Goal: Transaction & Acquisition: Purchase product/service

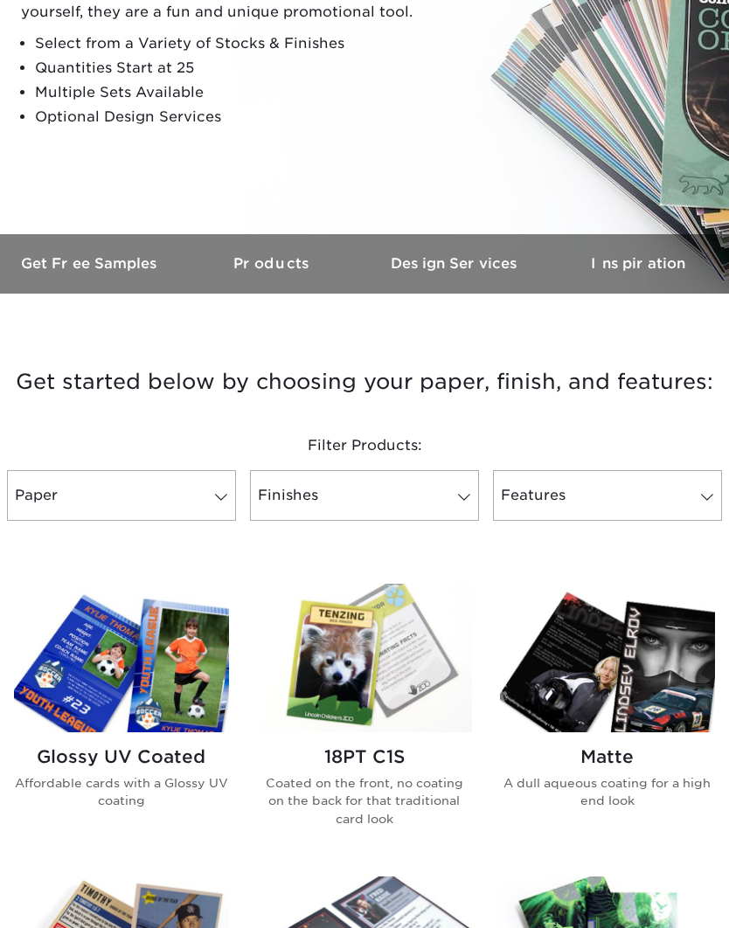
scroll to position [298, 0]
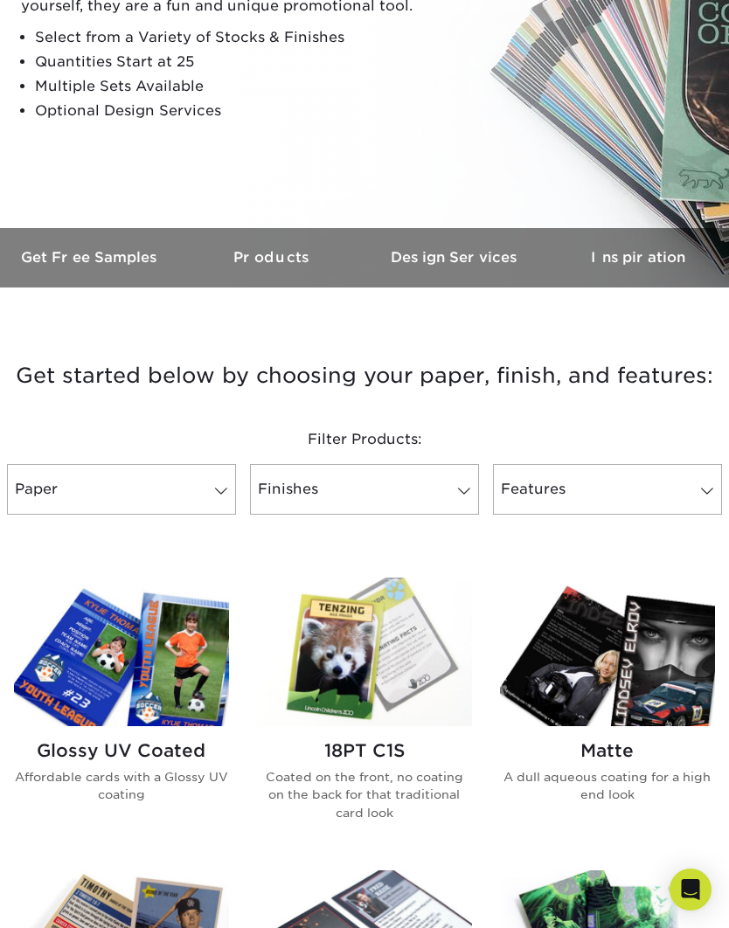
click at [56, 492] on link "Paper" at bounding box center [121, 489] width 229 height 51
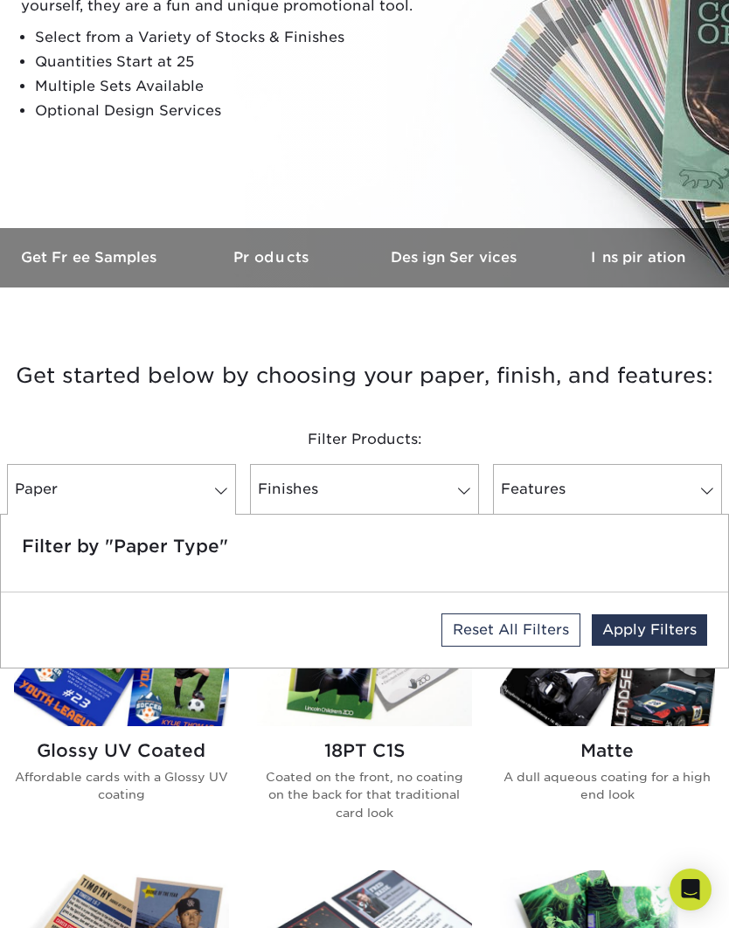
click at [294, 483] on link "Finishes" at bounding box center [364, 489] width 229 height 51
click at [458, 489] on span at bounding box center [464, 491] width 24 height 14
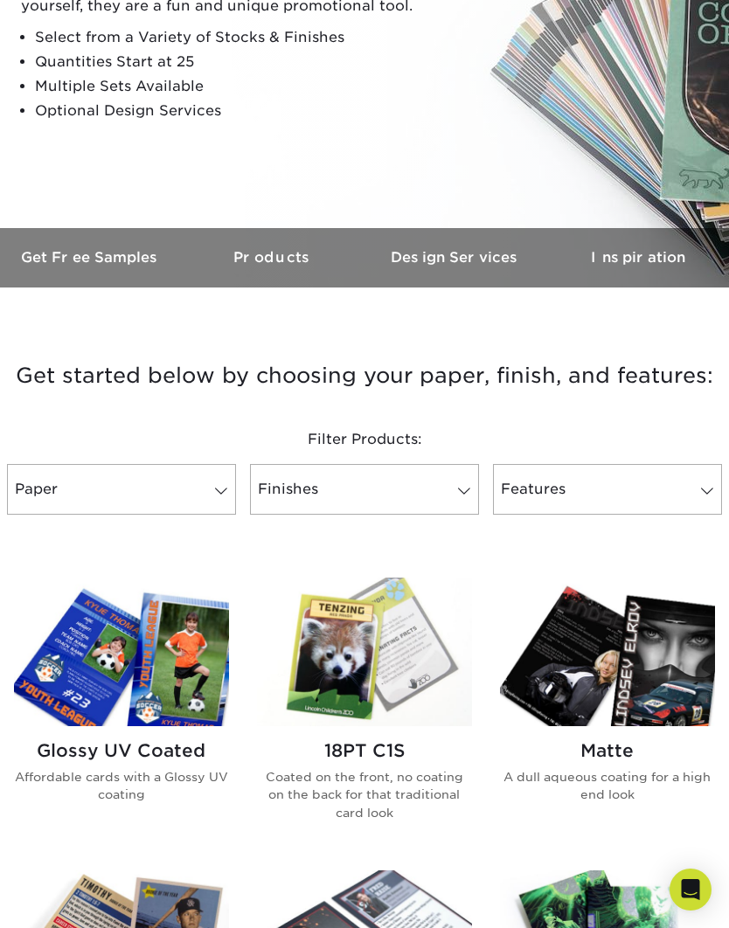
click at [459, 478] on link "Finishes" at bounding box center [364, 489] width 229 height 51
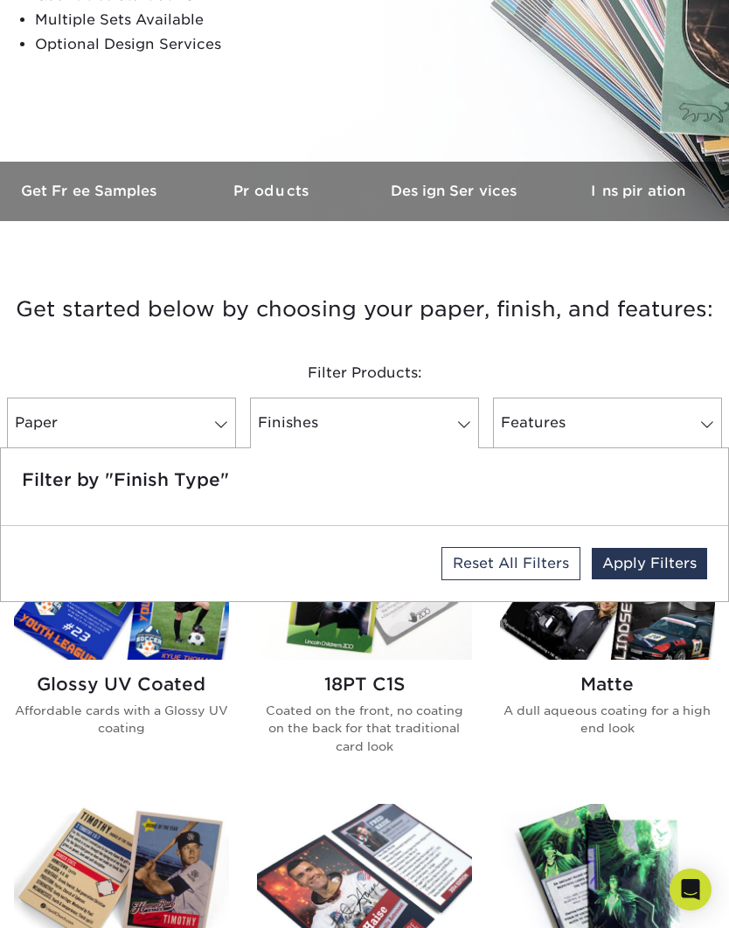
scroll to position [363, 0]
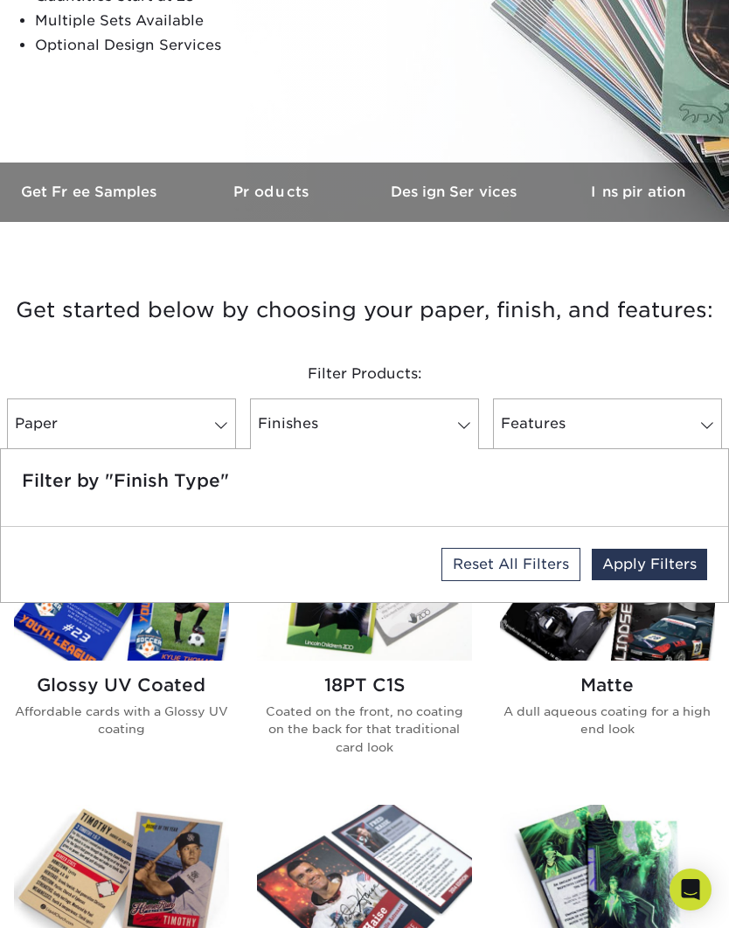
click at [41, 487] on h5 "Filter by "Finish Type"" at bounding box center [364, 480] width 685 height 21
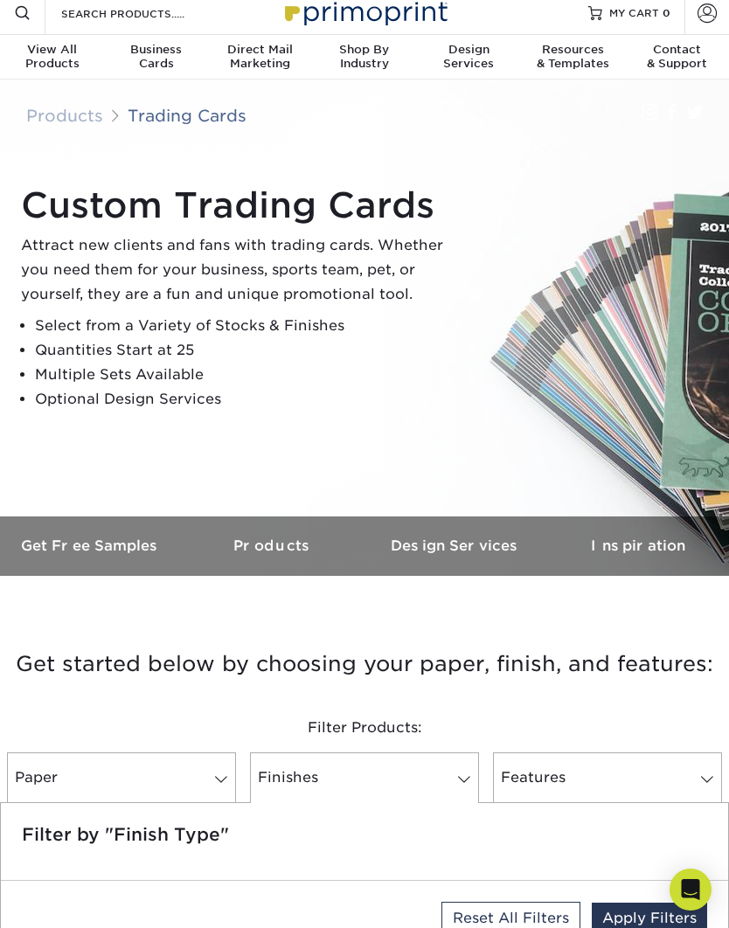
scroll to position [0, 0]
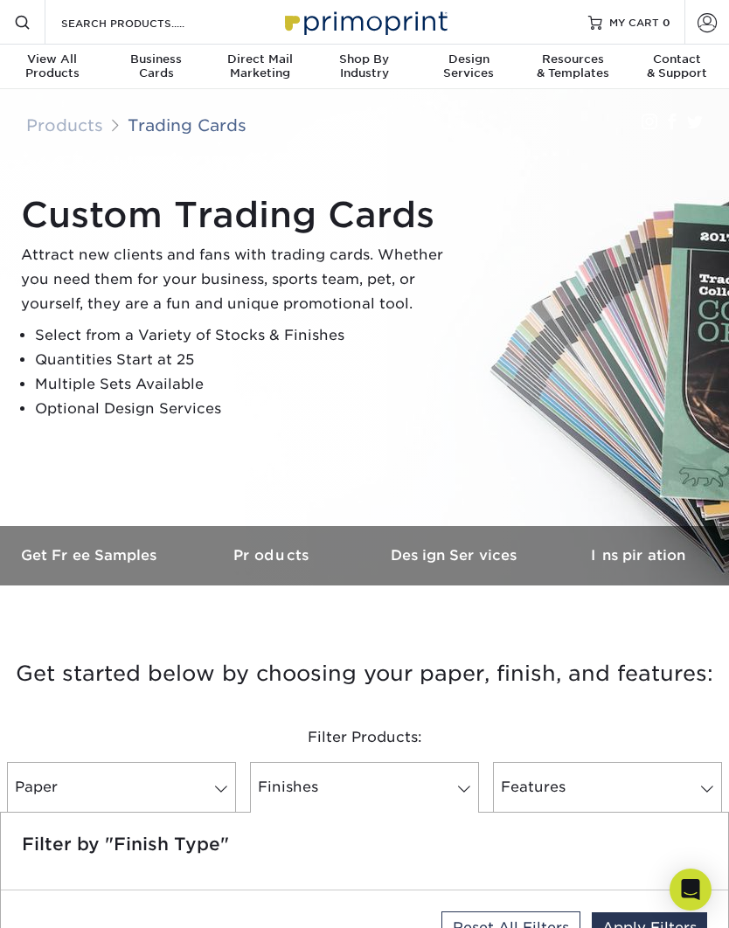
click at [642, 548] on h3 "Inspiration" at bounding box center [638, 555] width 183 height 17
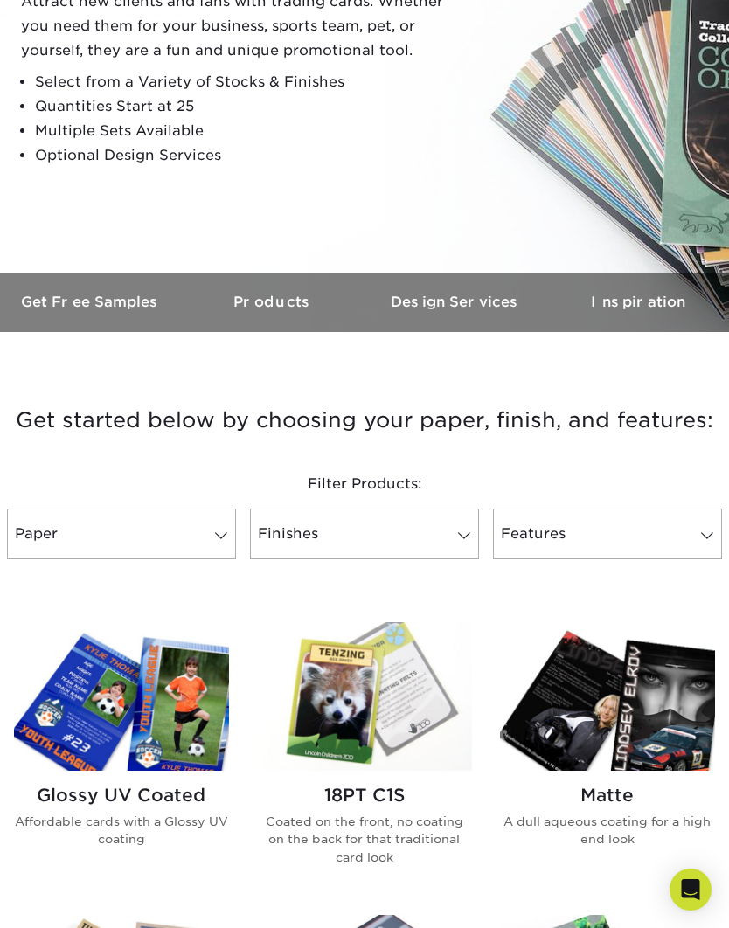
scroll to position [289, 0]
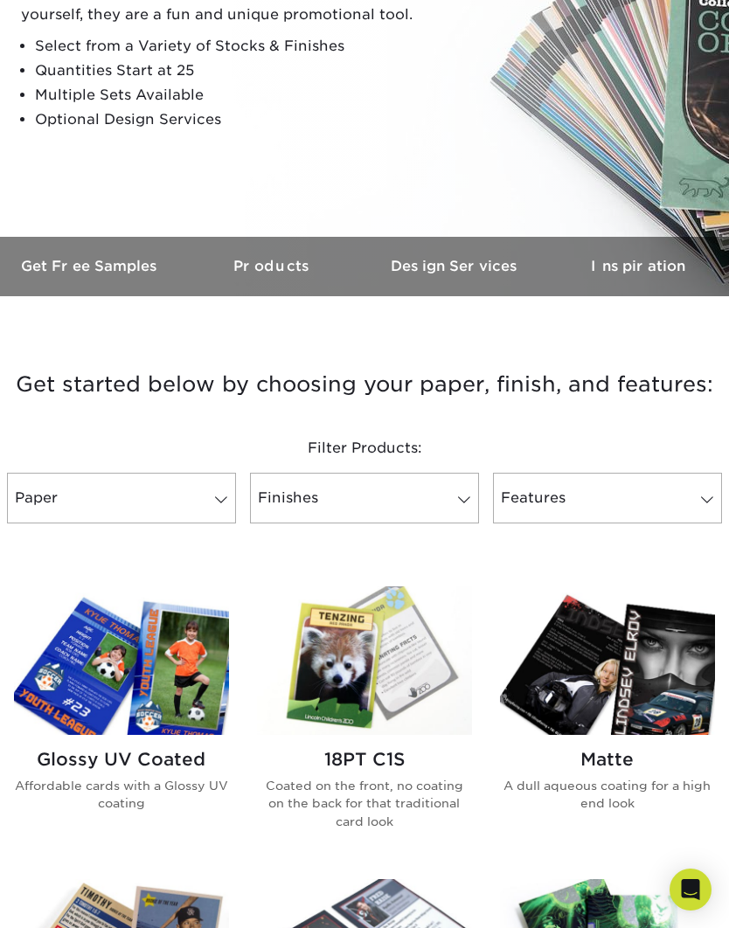
click at [282, 489] on link "Finishes" at bounding box center [364, 498] width 229 height 51
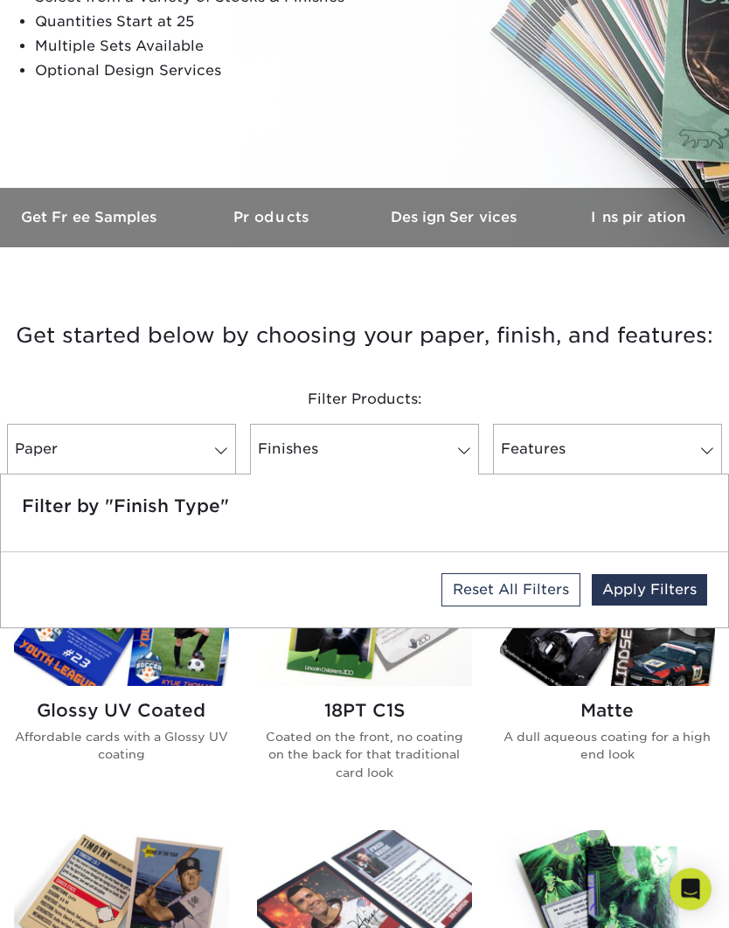
scroll to position [338, 0]
click at [86, 683] on img at bounding box center [121, 611] width 215 height 149
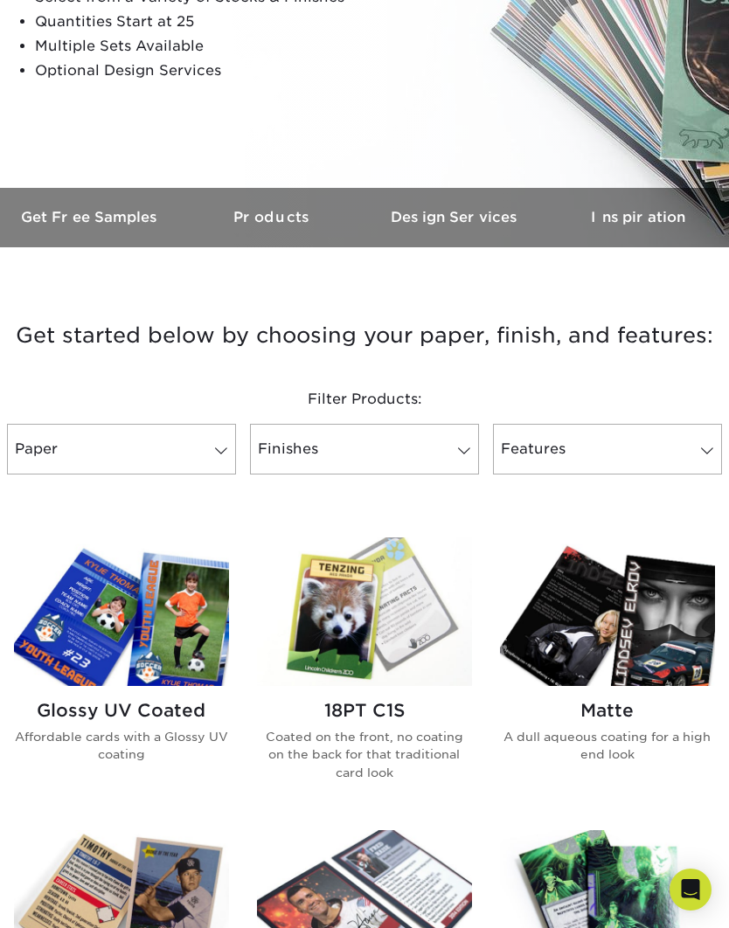
scroll to position [412, 0]
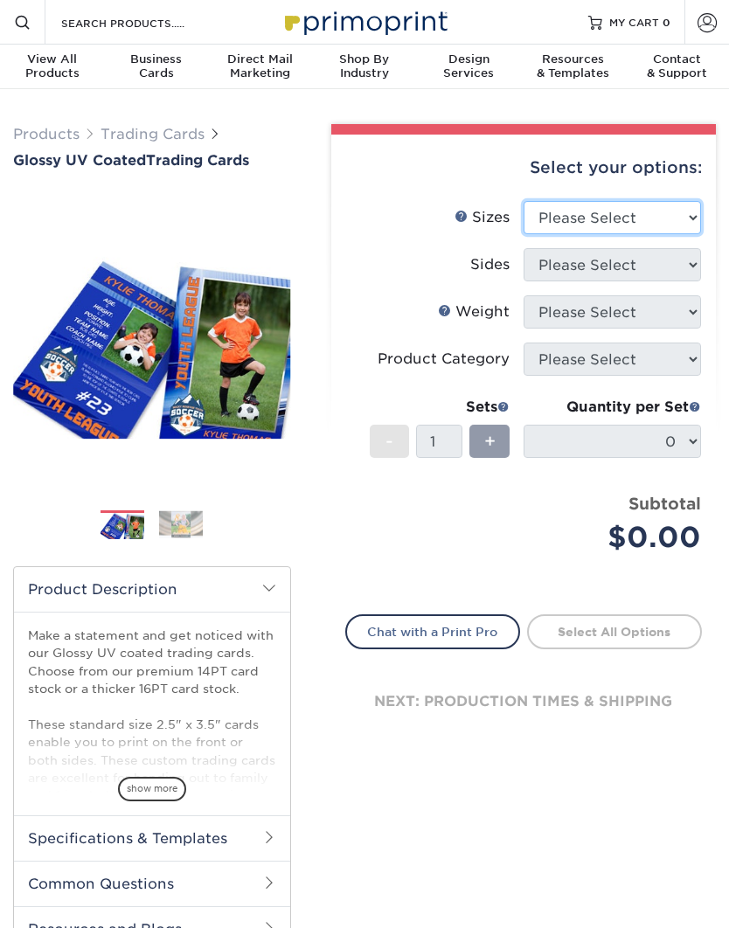
click at [680, 220] on select "Please Select 2.5" x 3.5"" at bounding box center [611, 217] width 177 height 33
select select "2.50x3.50"
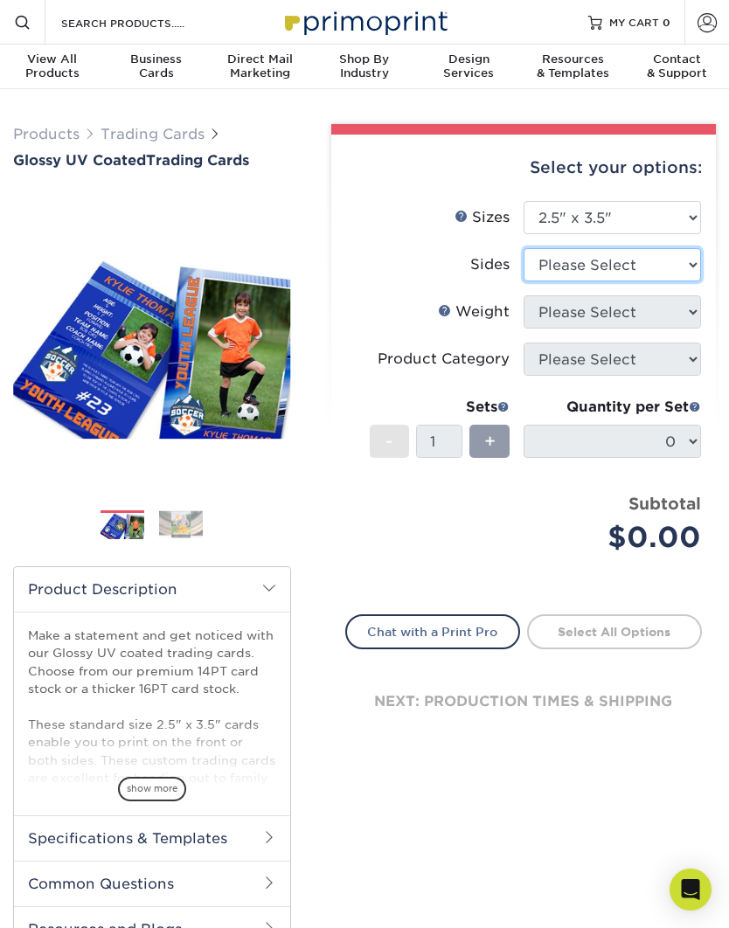
click at [667, 263] on select "Please Select Print Both Sides Print Front Only" at bounding box center [611, 264] width 177 height 33
select select "13abbda7-1d64-4f25-8bb2-c179b224825d"
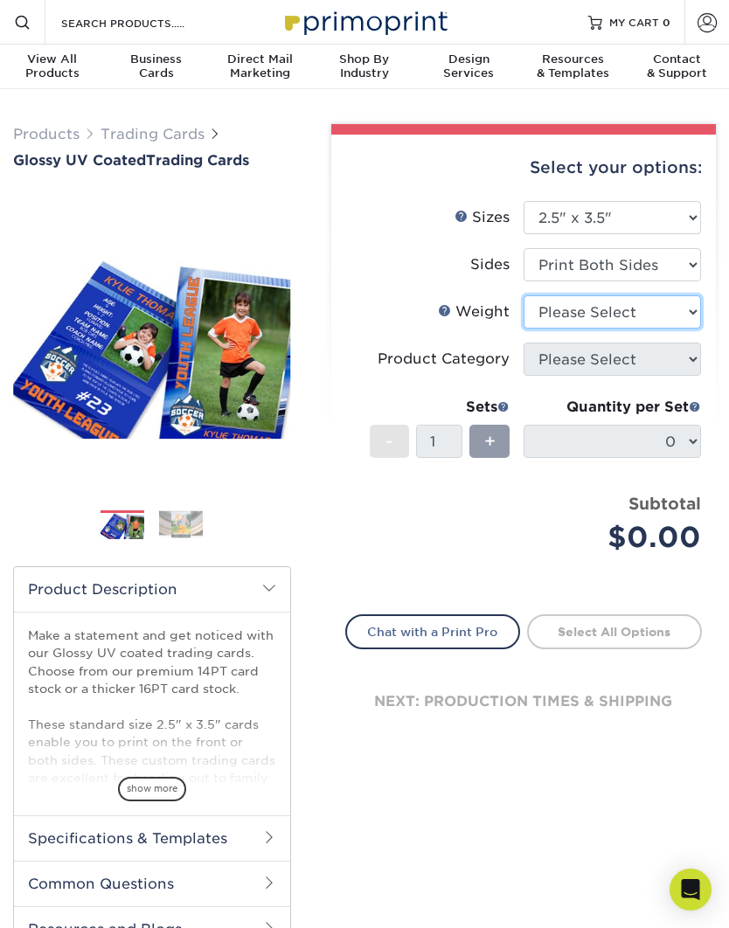
click at [665, 314] on select "Please Select 16PT 14PT 18PT C1S" at bounding box center [611, 311] width 177 height 33
select select "18PTC1S"
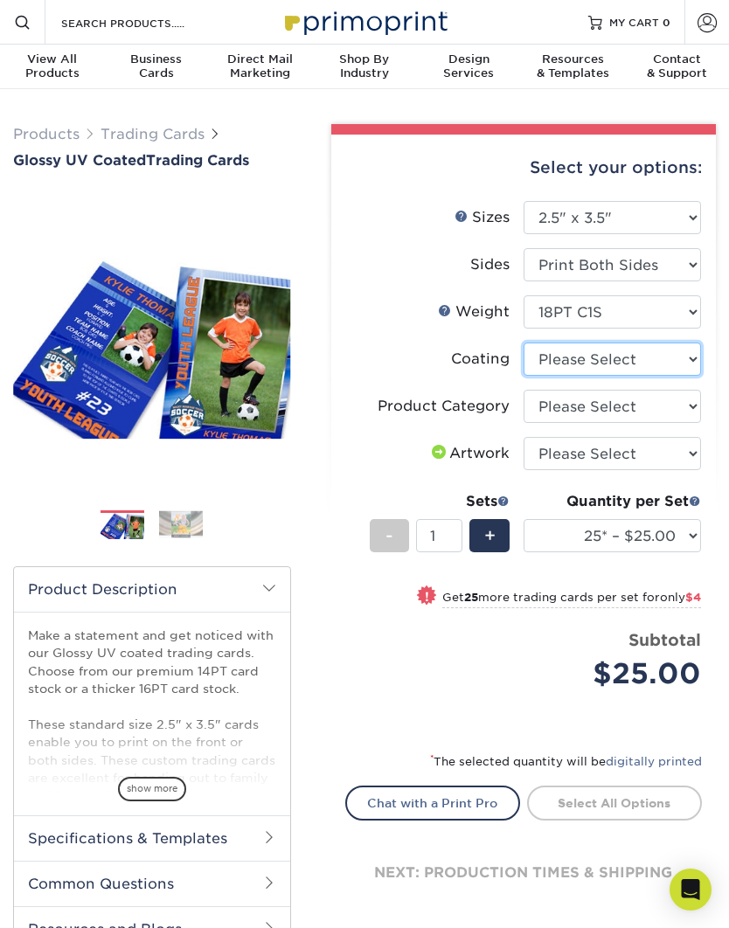
click at [686, 355] on select at bounding box center [611, 358] width 177 height 33
select select "1e8116af-acfc-44b1-83dc-8181aa338834"
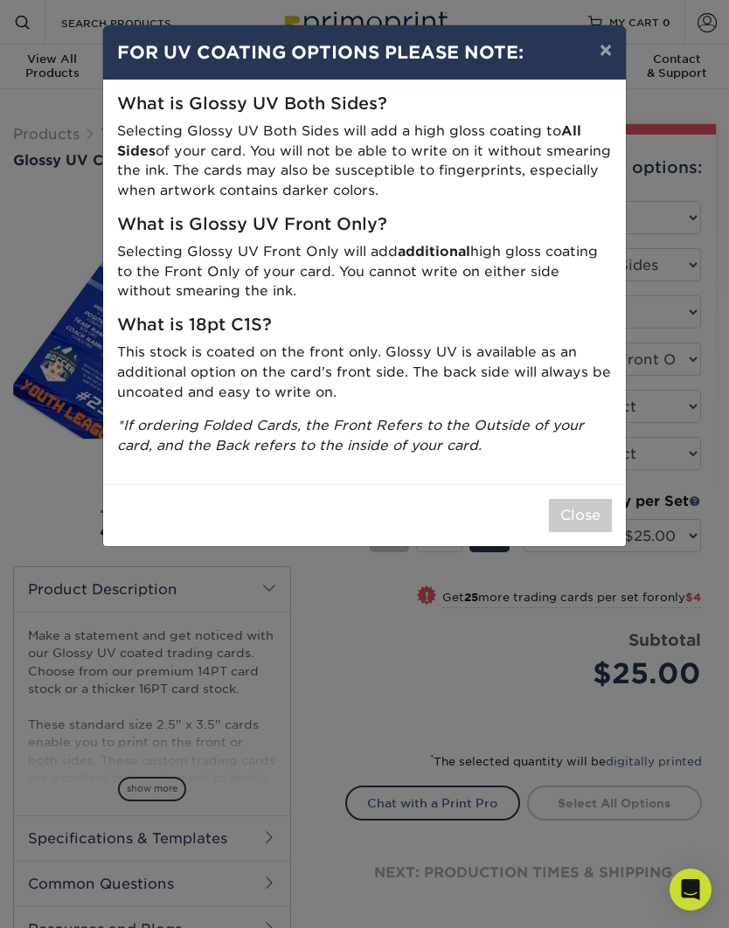
click at [584, 507] on button "Close" at bounding box center [580, 515] width 63 height 33
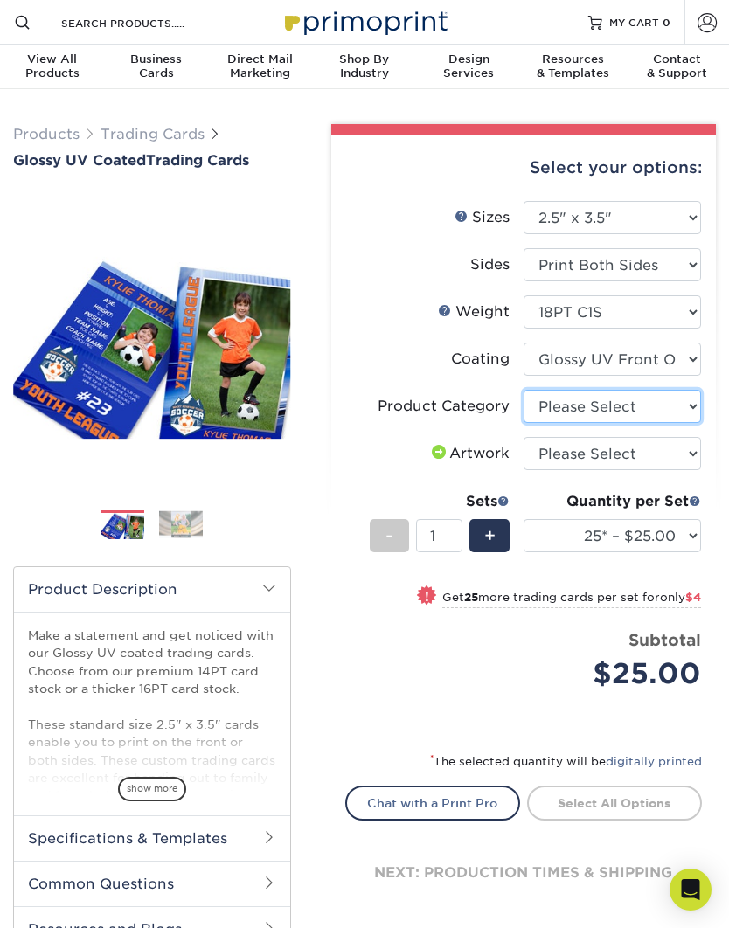
click at [672, 403] on select "Please Select Trading Cards" at bounding box center [611, 406] width 177 height 33
select select "c2f9bce9-36c2-409d-b101-c29d9d031e18"
click at [667, 452] on select "Please Select I will upload files I need a design - $100" at bounding box center [611, 453] width 177 height 33
select select "upload"
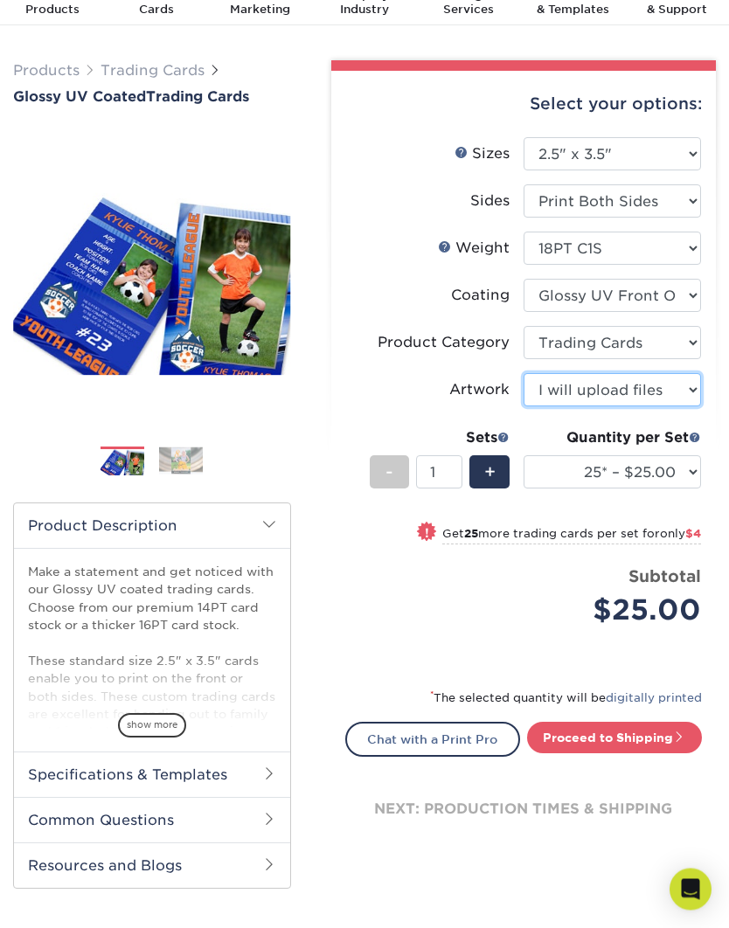
scroll to position [66, 0]
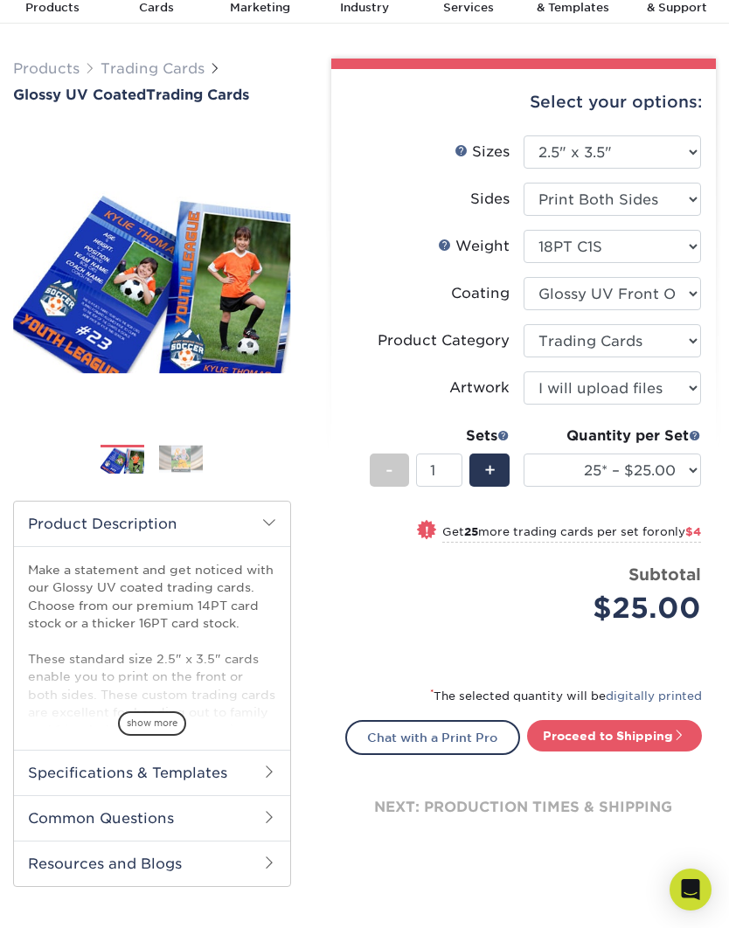
click at [642, 730] on link "Proceed to Shipping" at bounding box center [614, 735] width 175 height 31
type input "Set 1"
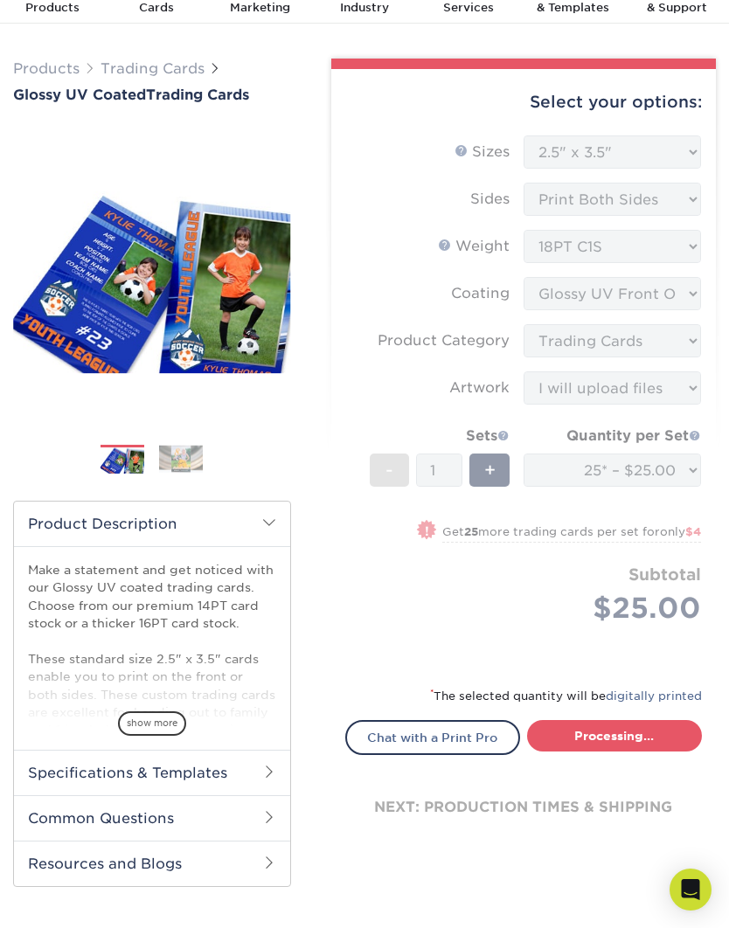
select select "08588386-0599-420e-8c79-4535039915a0"
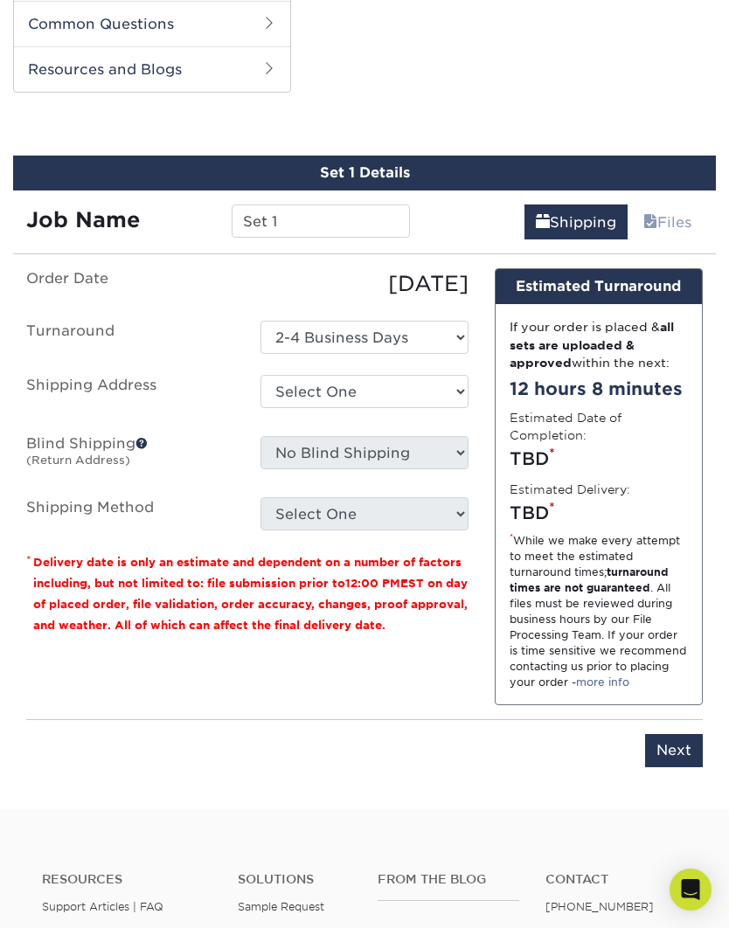
scroll to position [865, 0]
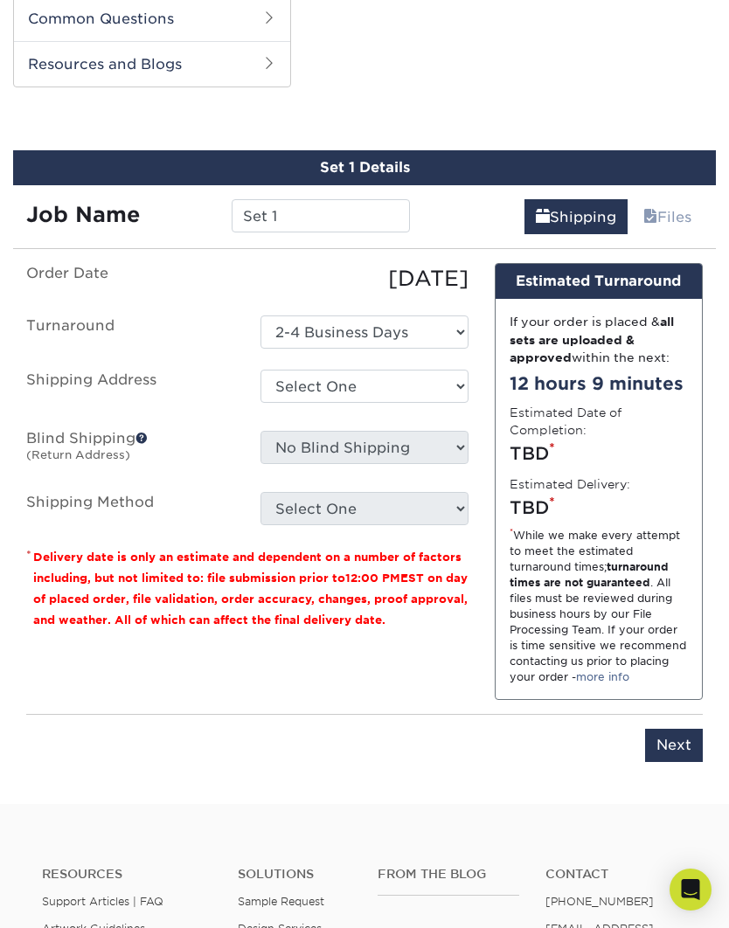
click at [663, 207] on link "Files" at bounding box center [667, 216] width 71 height 35
click at [682, 737] on input "Next" at bounding box center [674, 745] width 58 height 33
type input "Next"
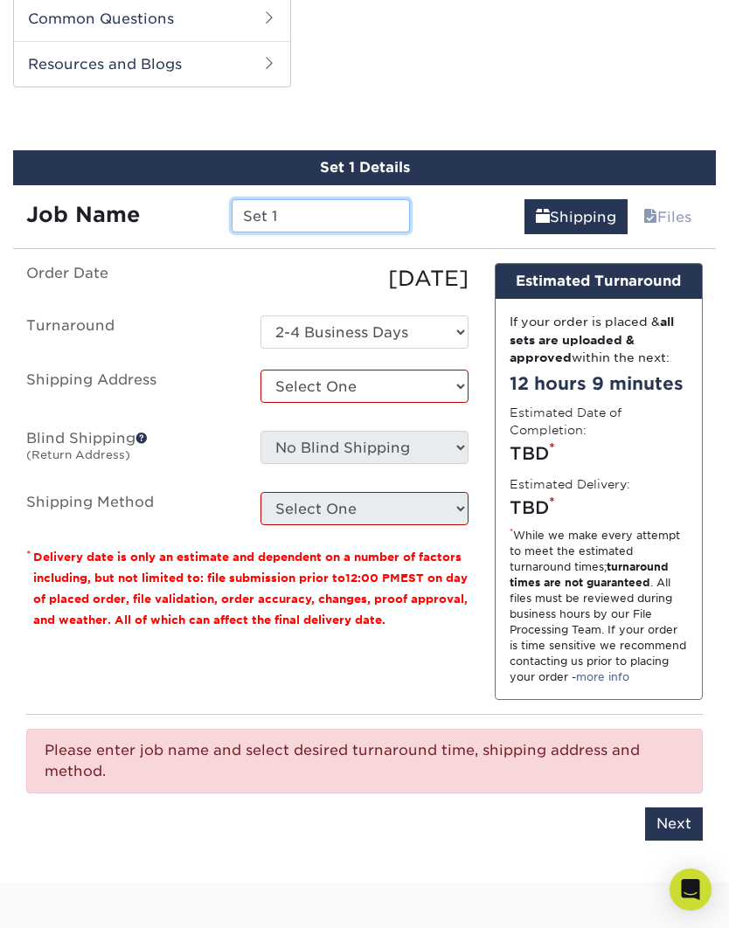
click at [258, 206] on input "Set 1" at bounding box center [320, 215] width 179 height 33
click at [308, 221] on input "Set 1" at bounding box center [320, 215] width 179 height 33
type input "S"
type input "[PERSON_NAME]"
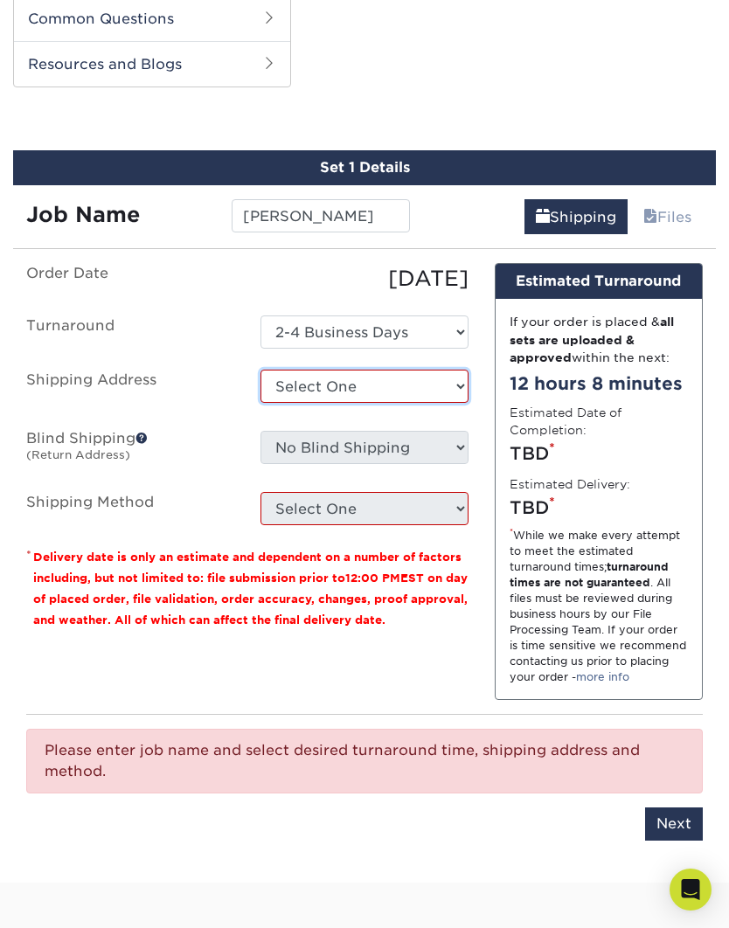
click at [294, 381] on select "Select One + Add New Address - Login" at bounding box center [364, 386] width 208 height 33
select select "newaddress"
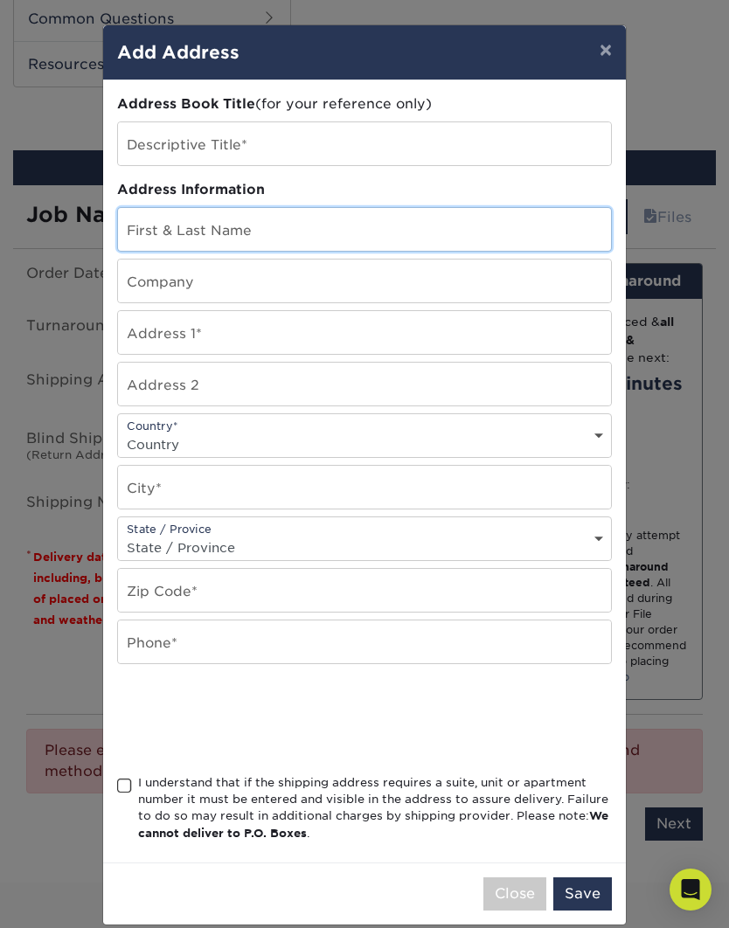
click at [149, 238] on input "text" at bounding box center [364, 229] width 493 height 43
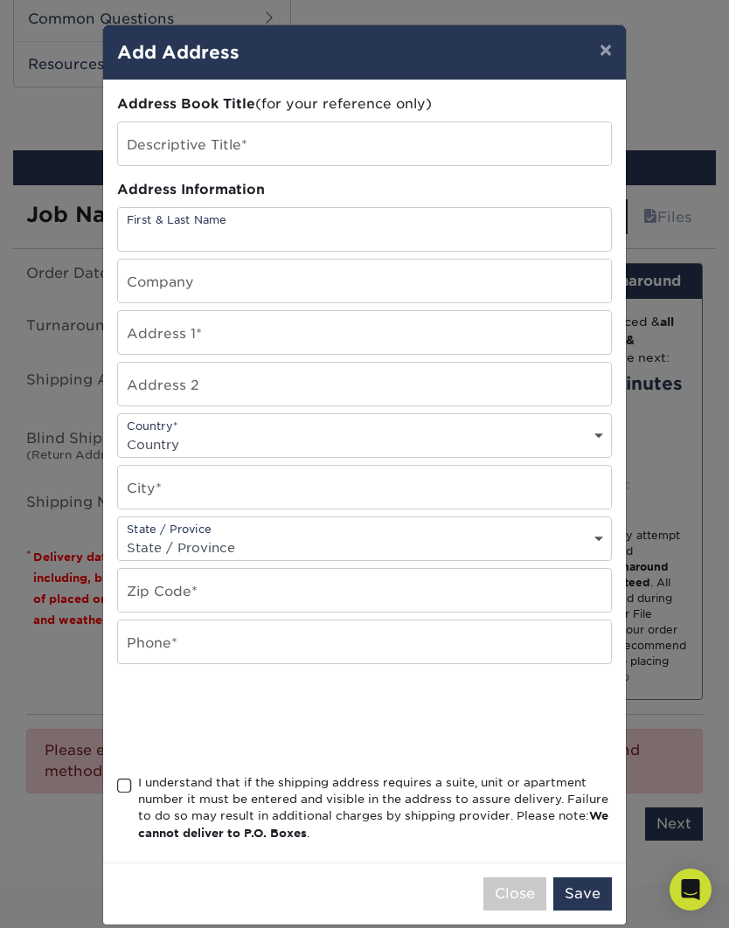
type input "[PERSON_NAME]"
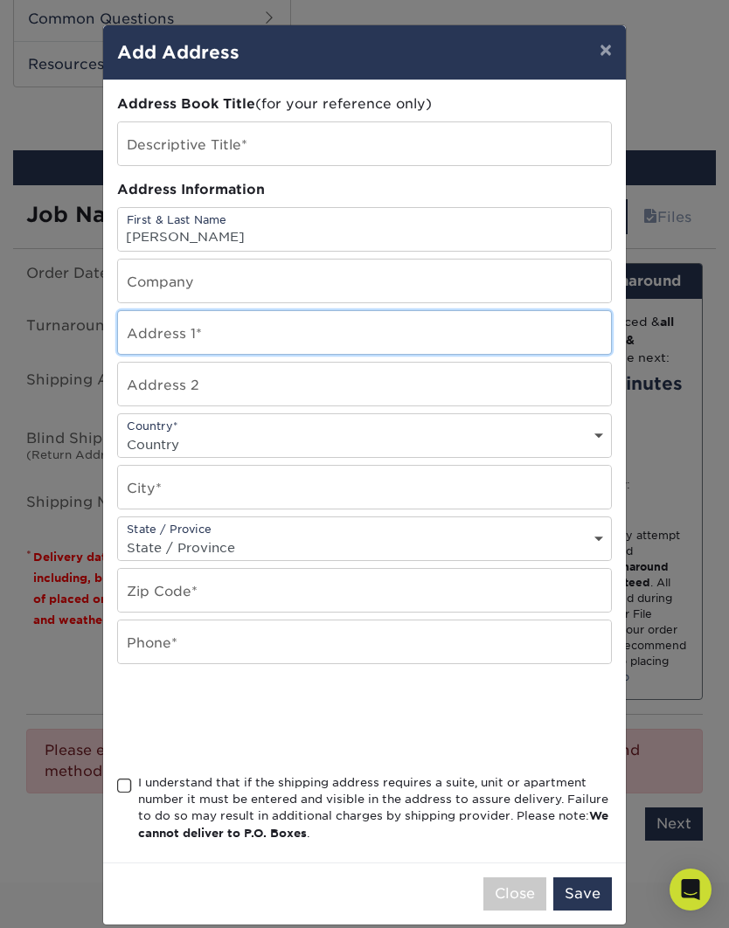
type input "[STREET_ADDRESS]"
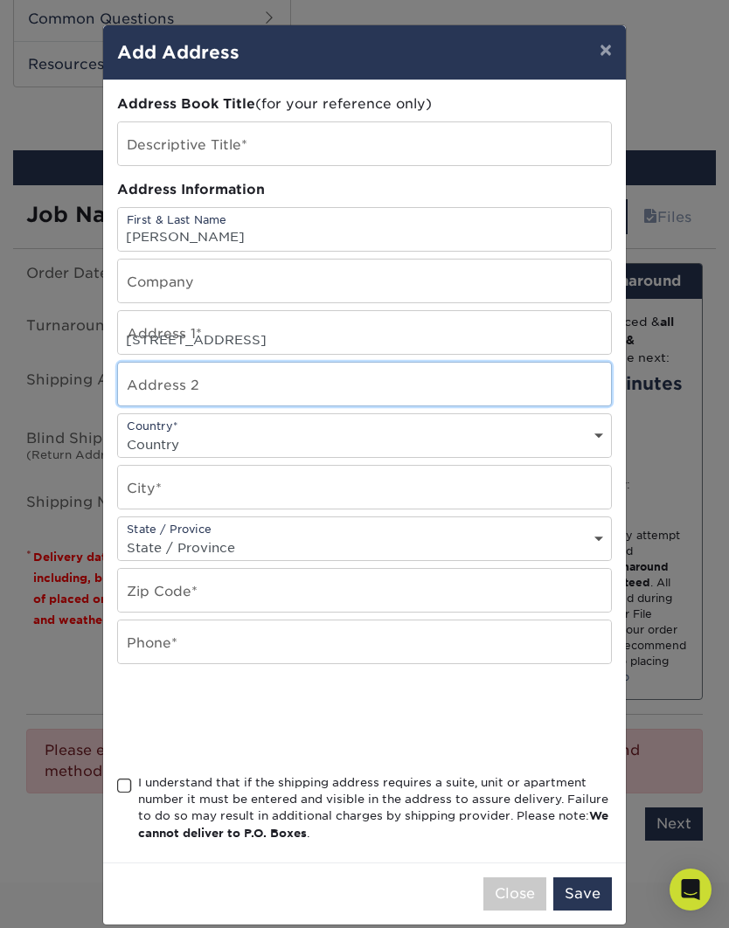
type input "Apt 1"
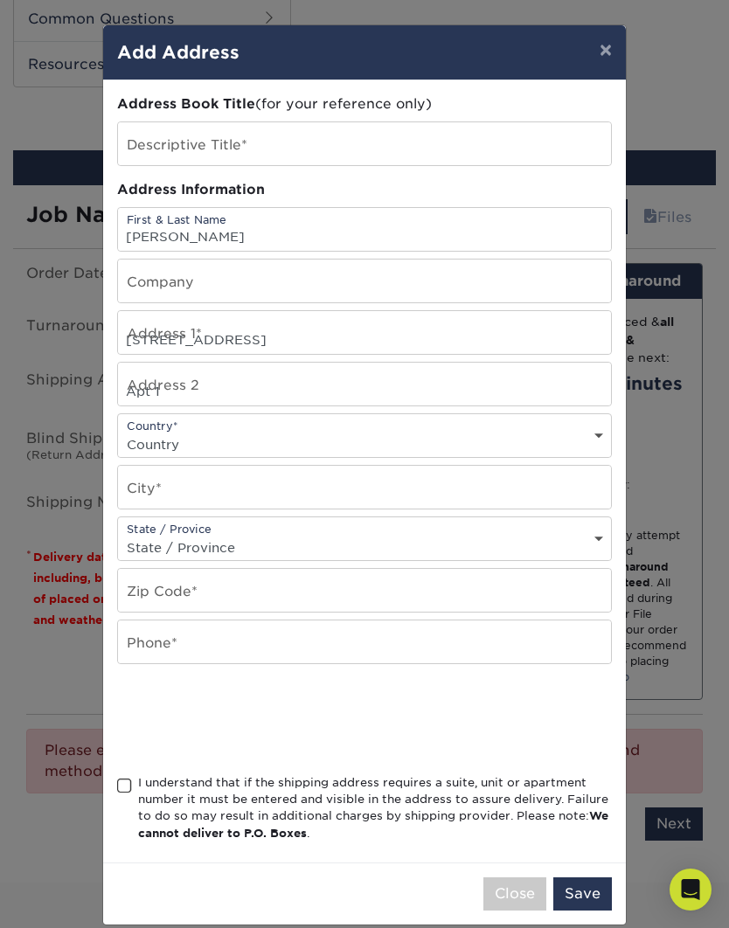
select select "US"
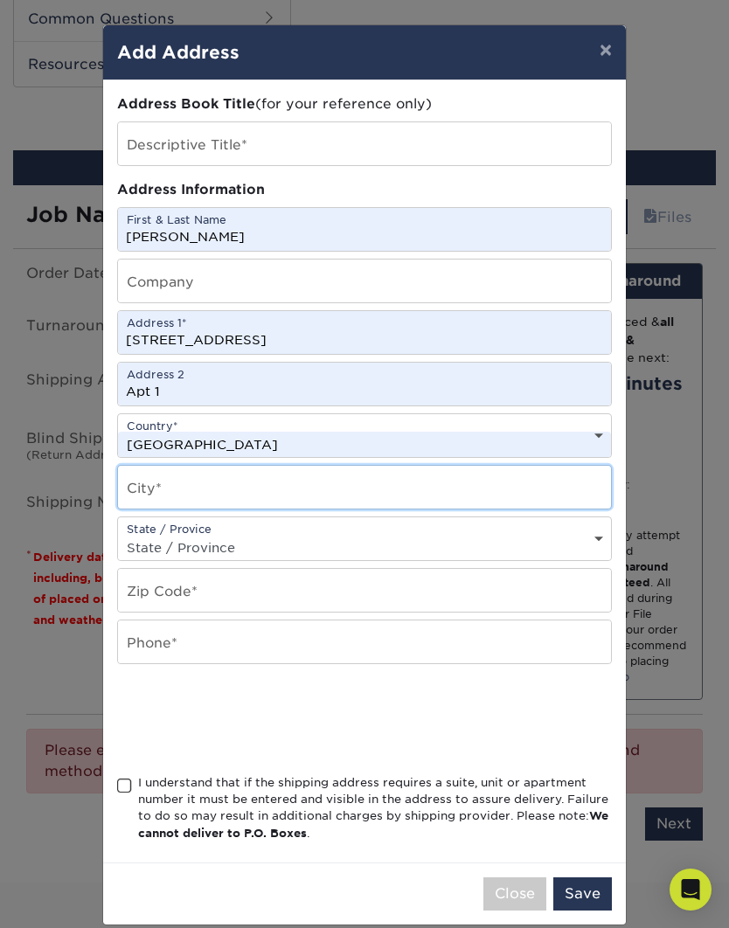
type input "[PERSON_NAME]"
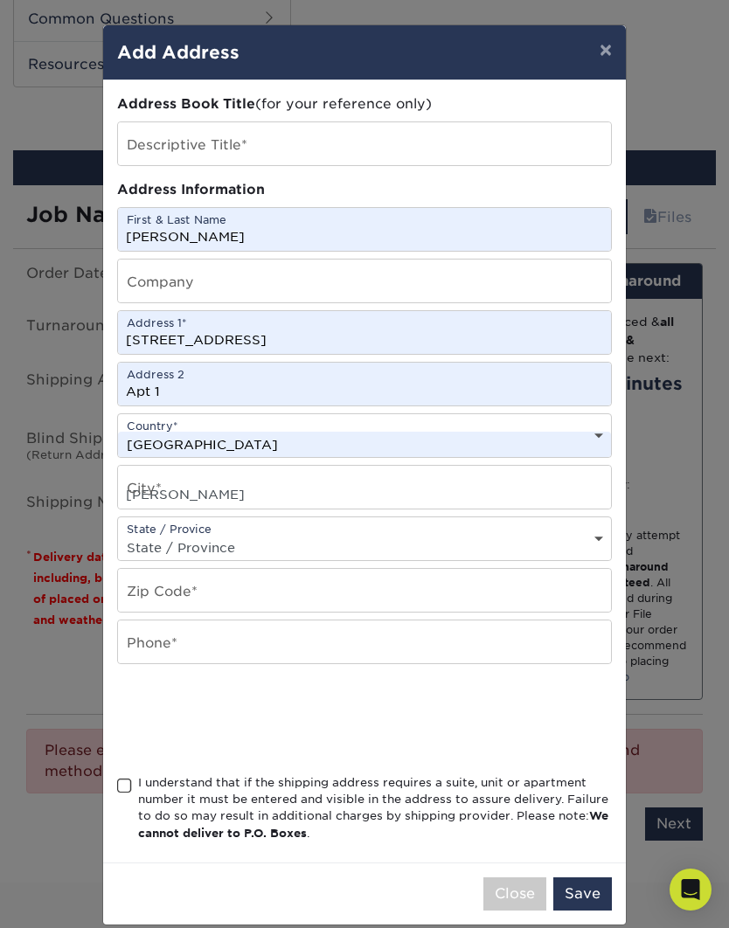
select select "ND"
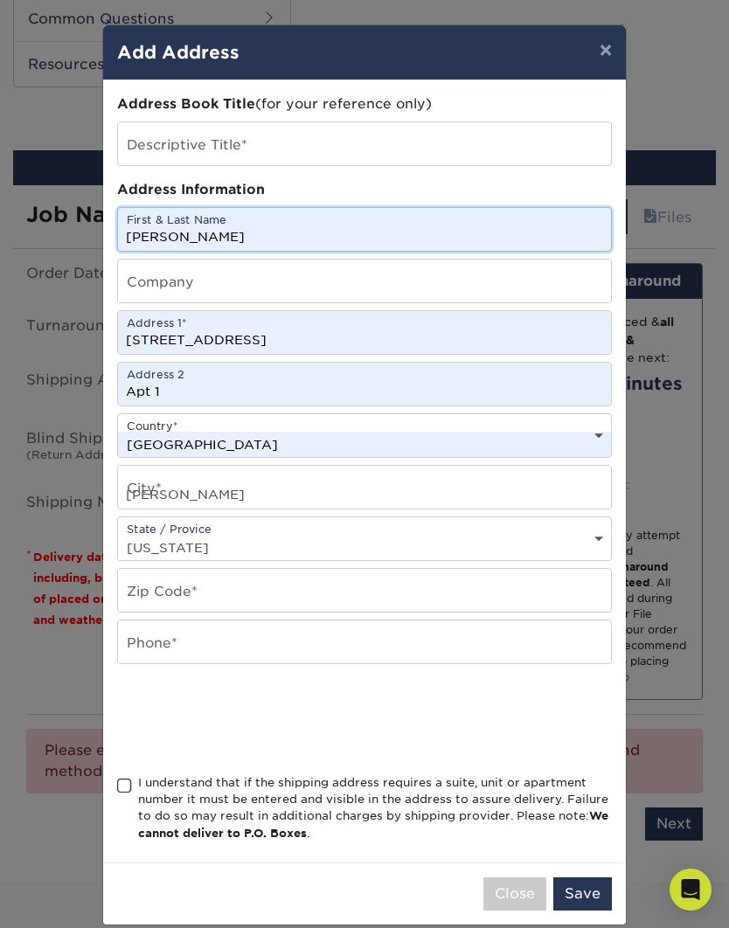
type input "58601"
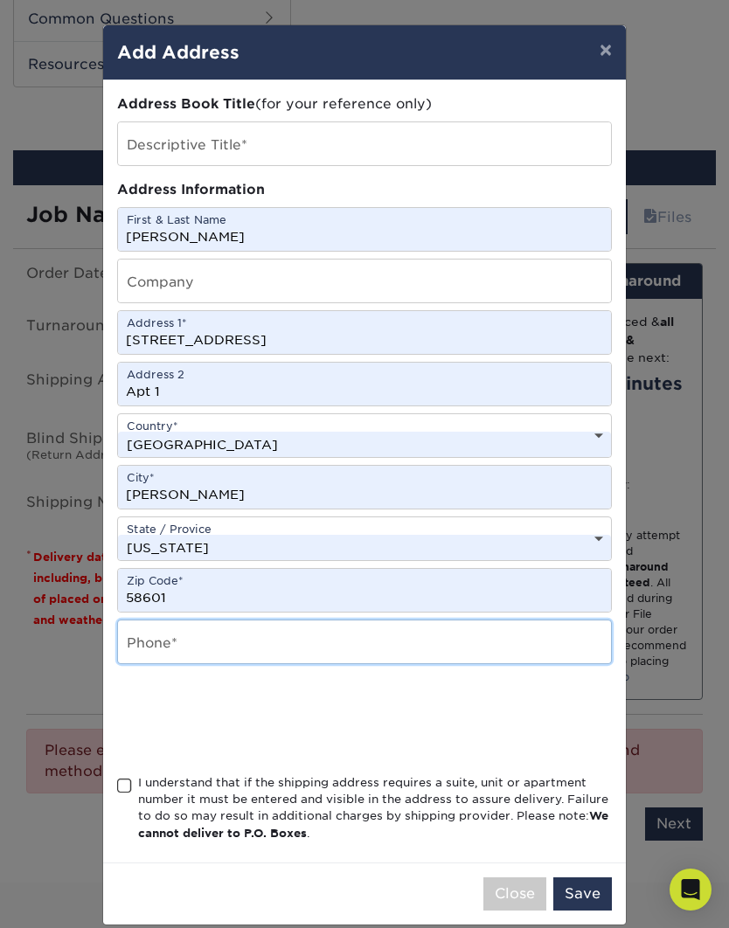
click at [150, 647] on input "text" at bounding box center [364, 641] width 493 height 43
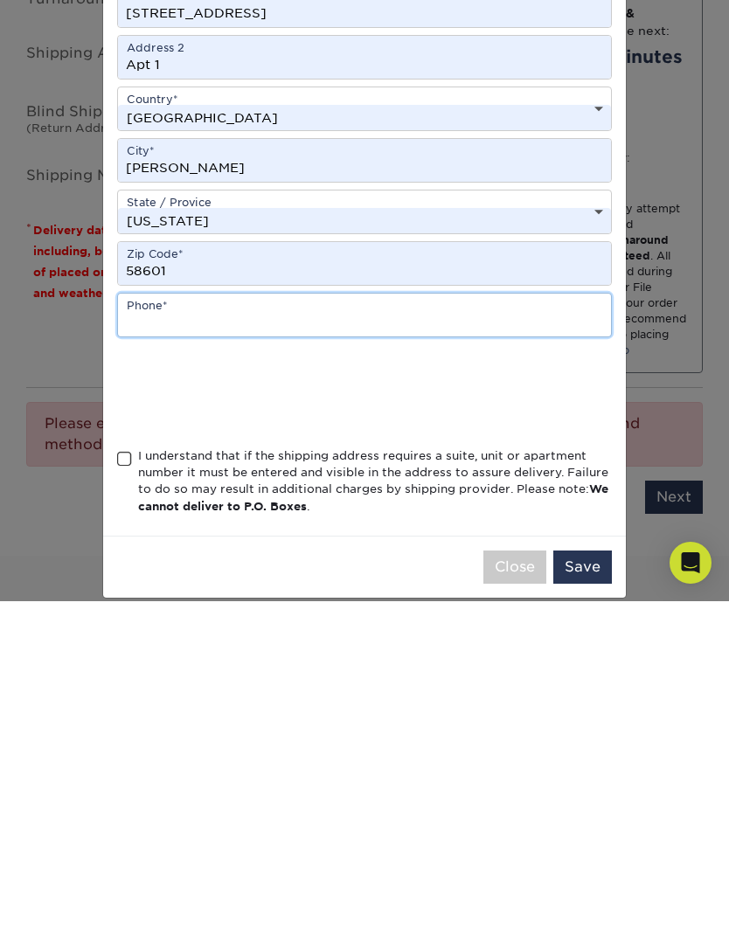
type input "7015138320"
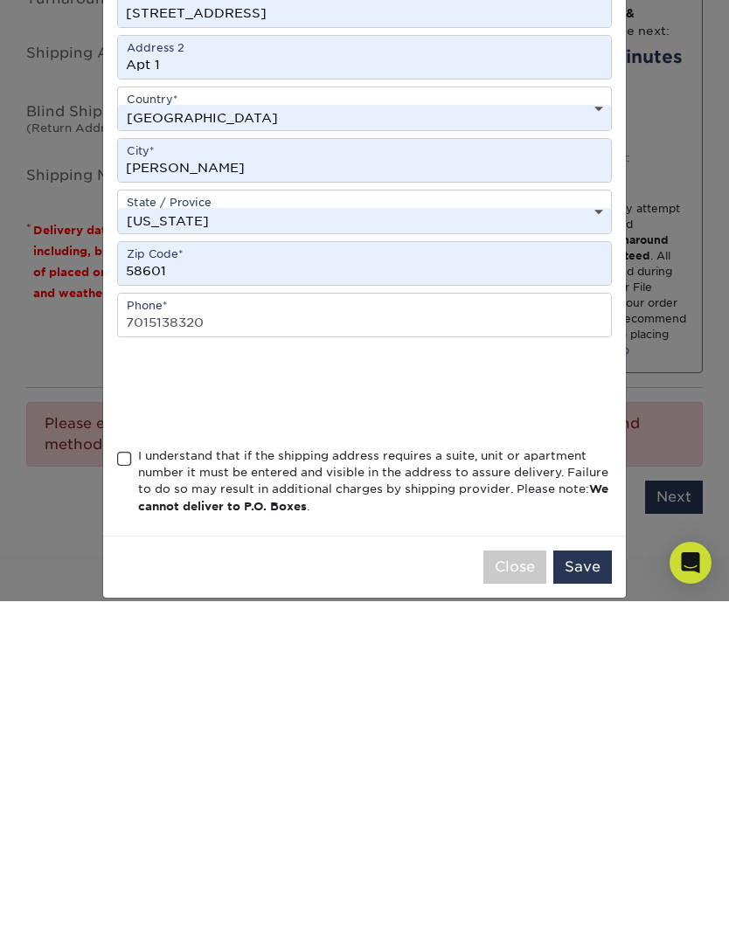
scroll to position [1192, 0]
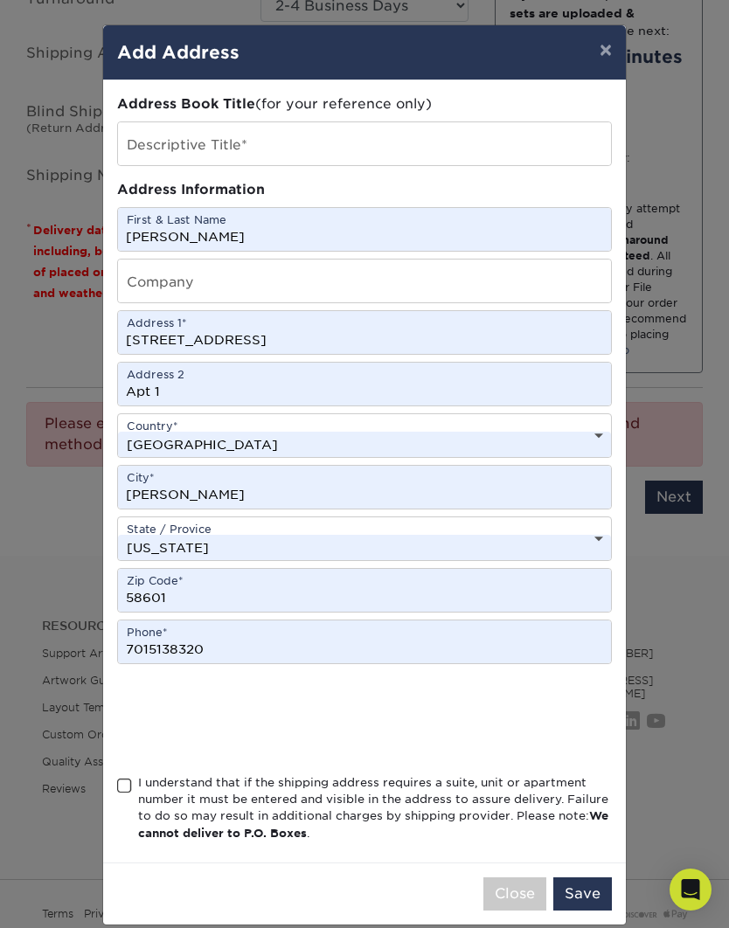
click at [131, 794] on span at bounding box center [124, 785] width 15 height 17
click at [0, 0] on input "I understand that if the shipping address requires a suite, unit or apartment n…" at bounding box center [0, 0] width 0 height 0
click at [595, 903] on button "Save" at bounding box center [582, 893] width 59 height 33
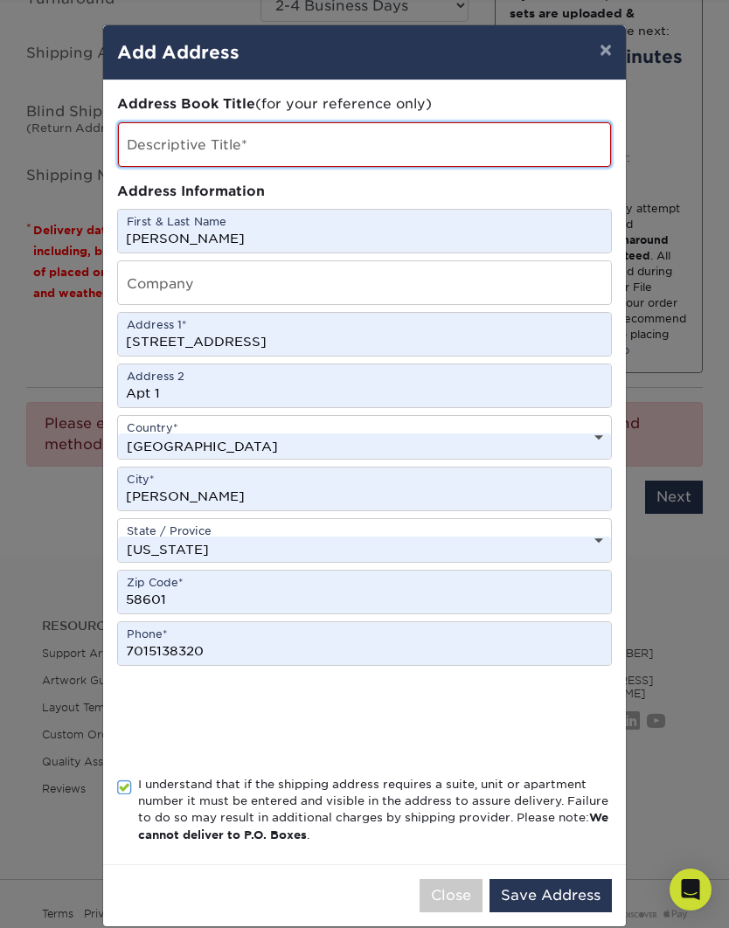
click at [150, 145] on input "text" at bounding box center [364, 144] width 493 height 45
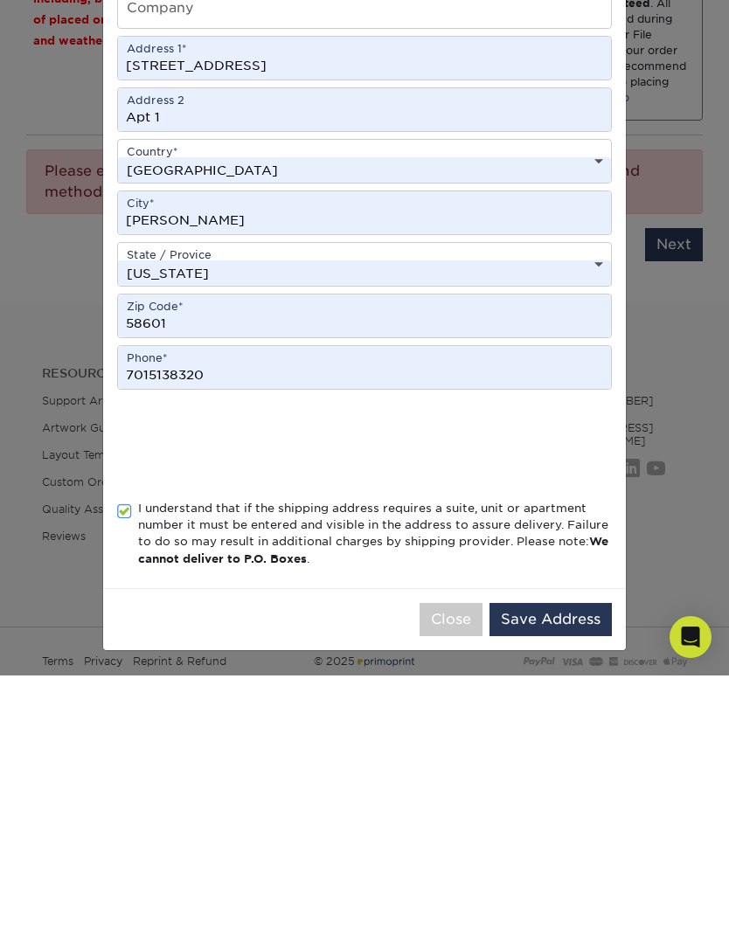
scroll to position [35, 0]
type input "[PERSON_NAME]"
click at [553, 855] on button "Save Address" at bounding box center [550, 871] width 122 height 33
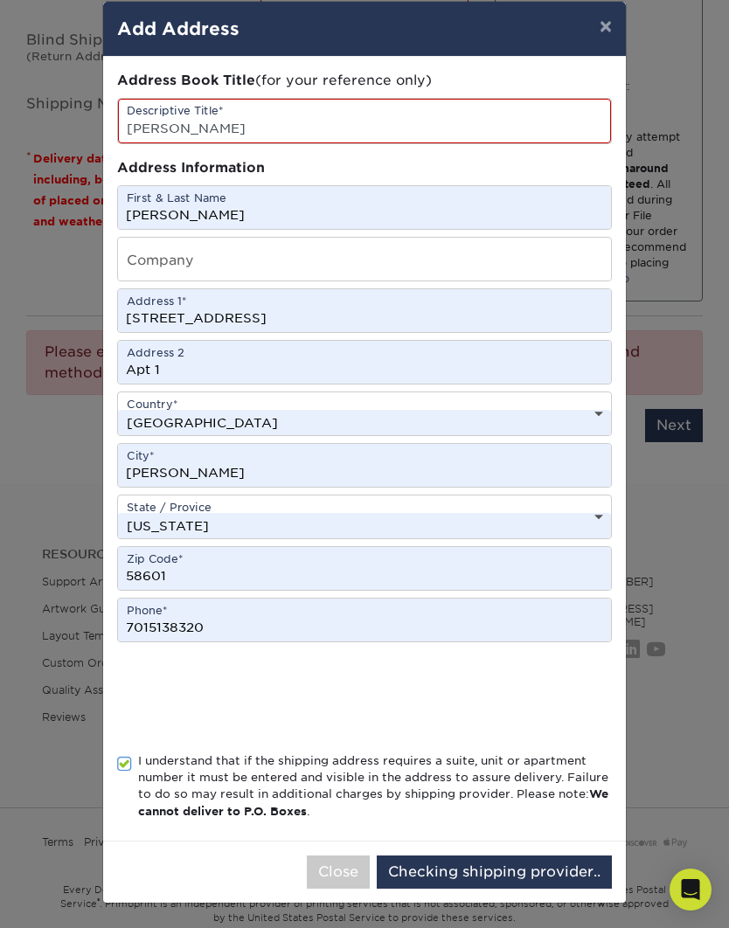
scroll to position [0, 0]
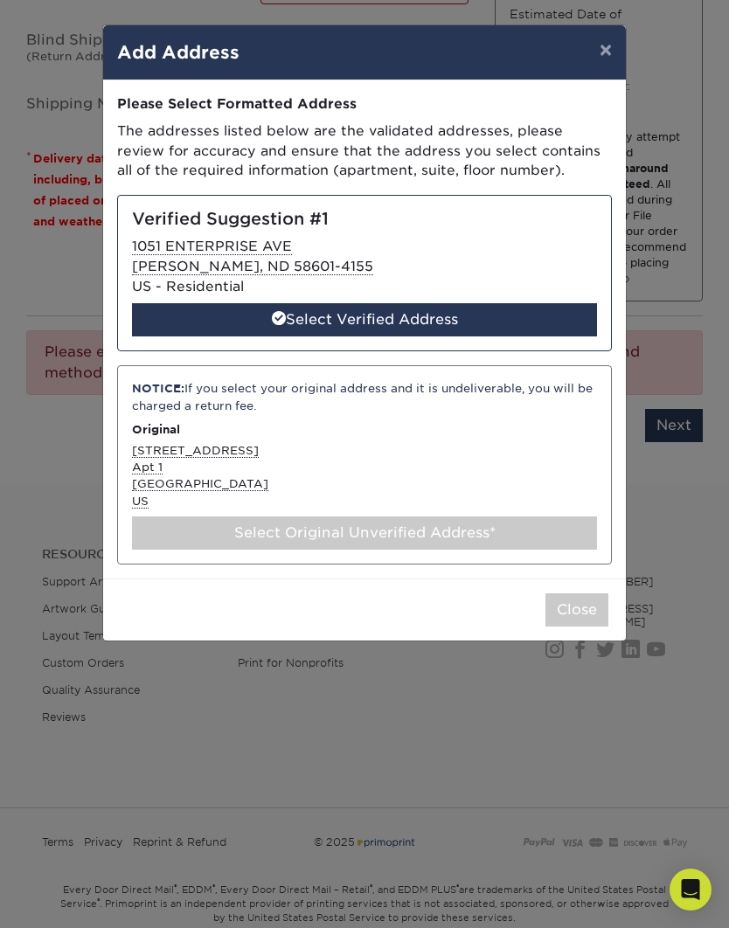
click at [522, 313] on div "Select Verified Address" at bounding box center [364, 319] width 465 height 33
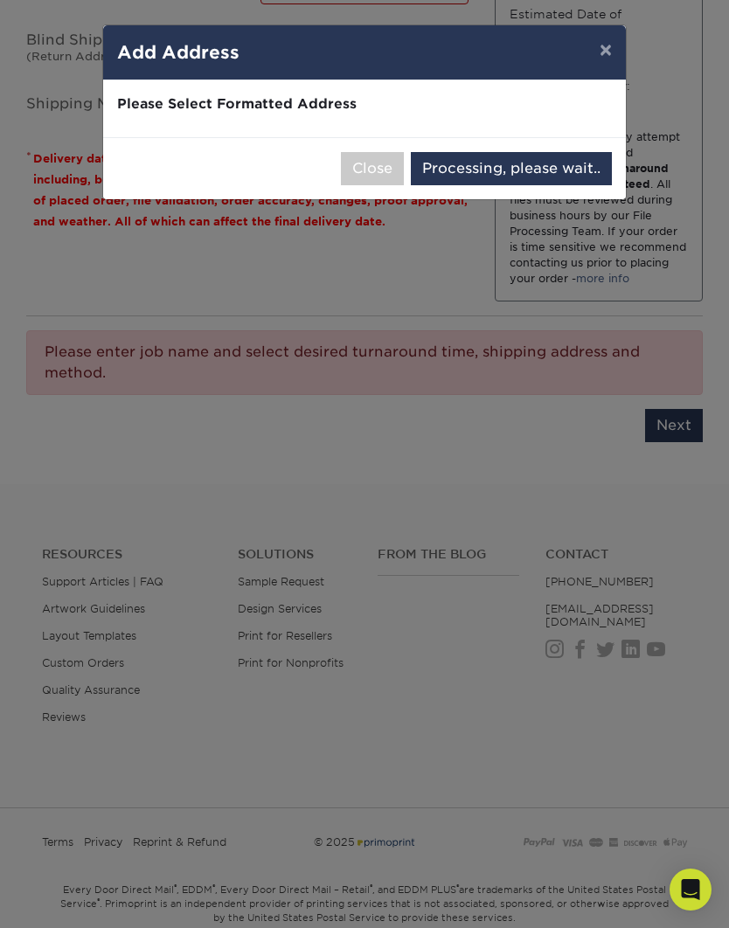
select select "285165"
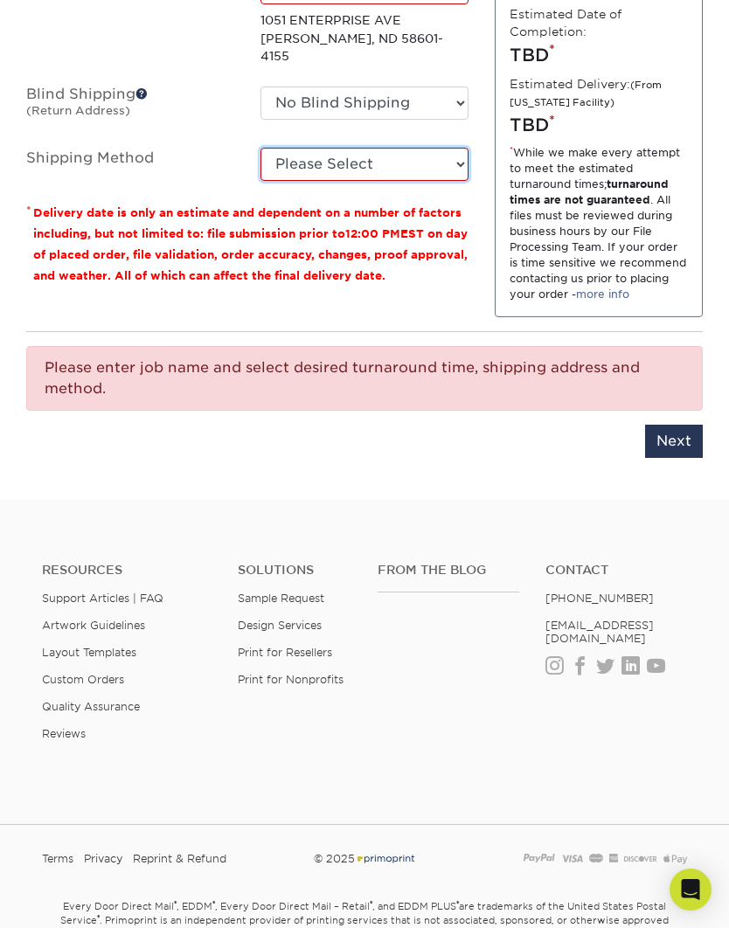
click at [437, 148] on select "Please Select Ground Shipping (+$33.57) 3 Day Shipping Service (+$38.09) 2 Day …" at bounding box center [364, 164] width 208 height 33
select select "03"
click at [678, 458] on input "Next" at bounding box center [674, 441] width 58 height 33
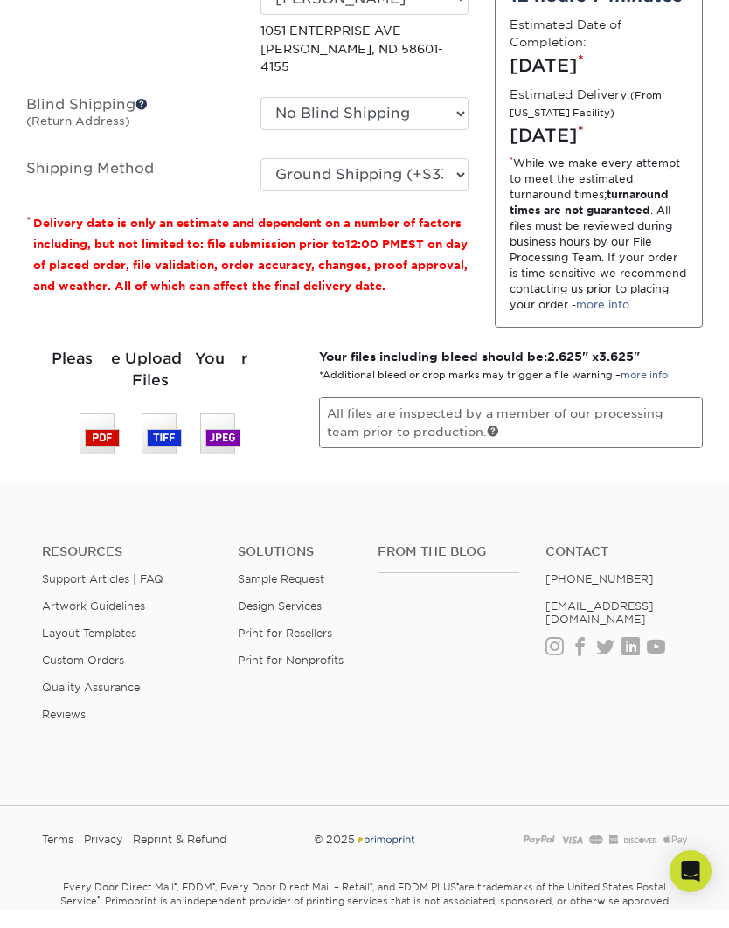
scroll to position [1114, 0]
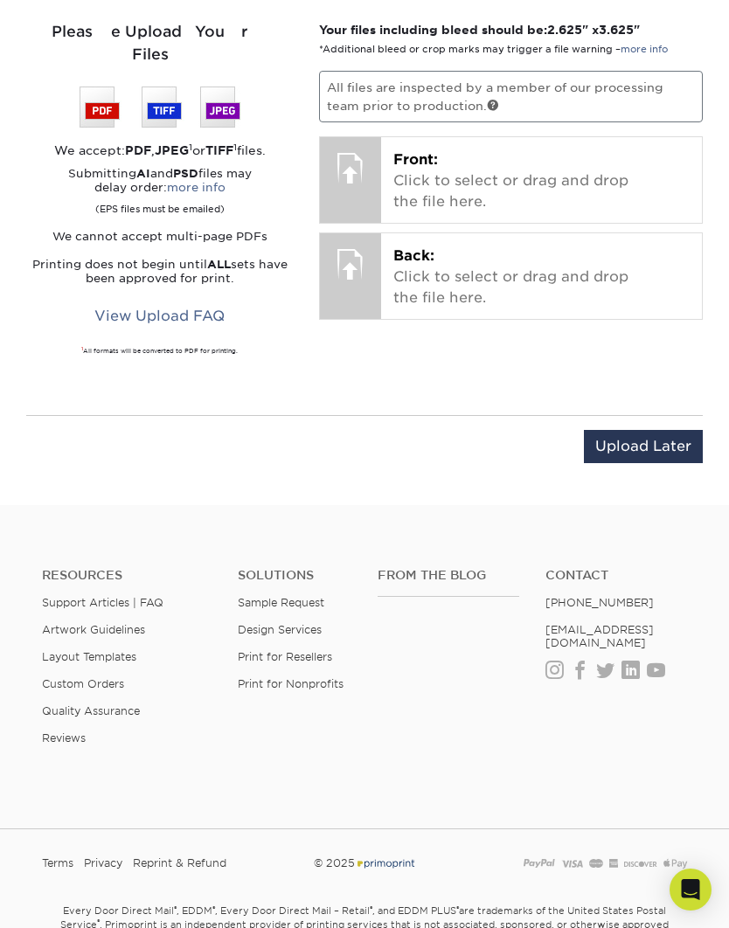
click at [579, 178] on p "Front: Click to select or drag and drop the file here." at bounding box center [541, 180] width 296 height 63
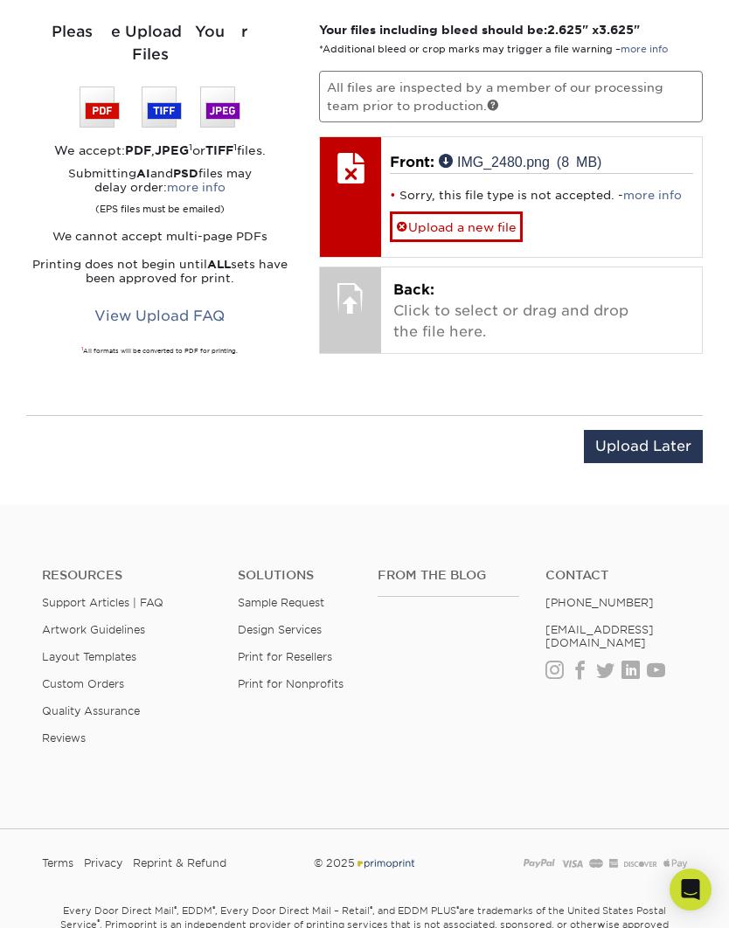
click at [651, 190] on link "more info" at bounding box center [652, 195] width 59 height 13
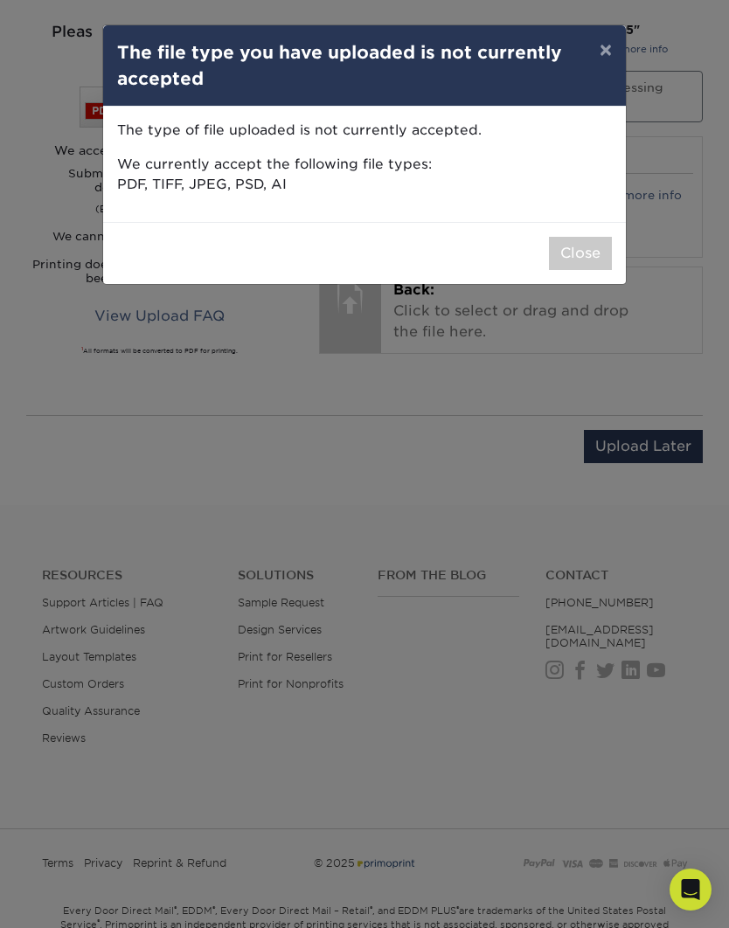
scroll to position [1187, 0]
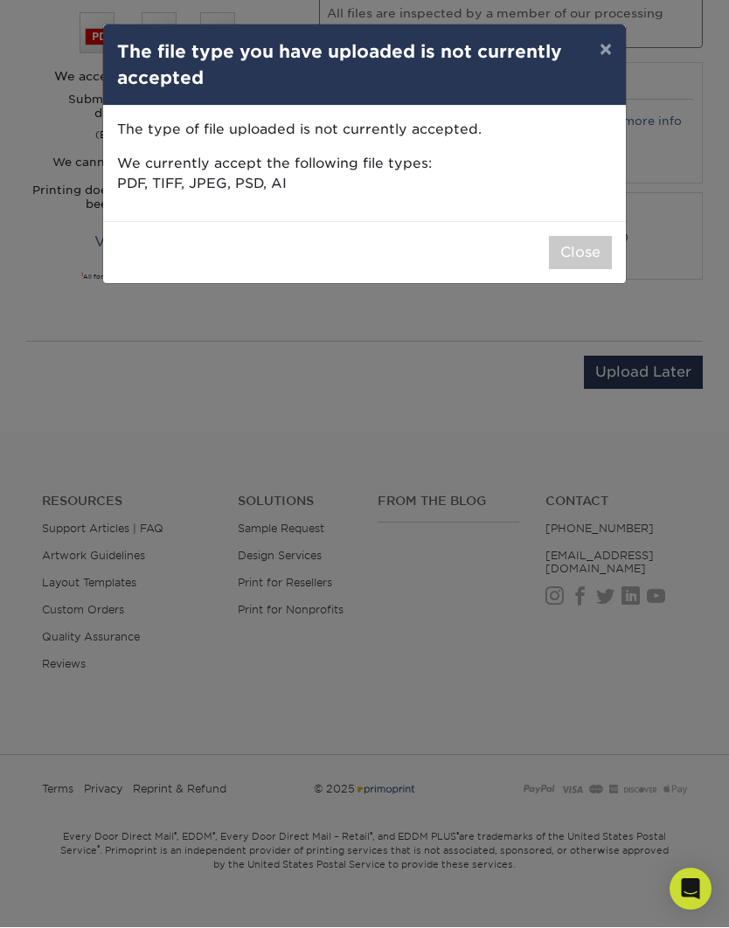
click at [582, 259] on button "Close" at bounding box center [580, 253] width 63 height 33
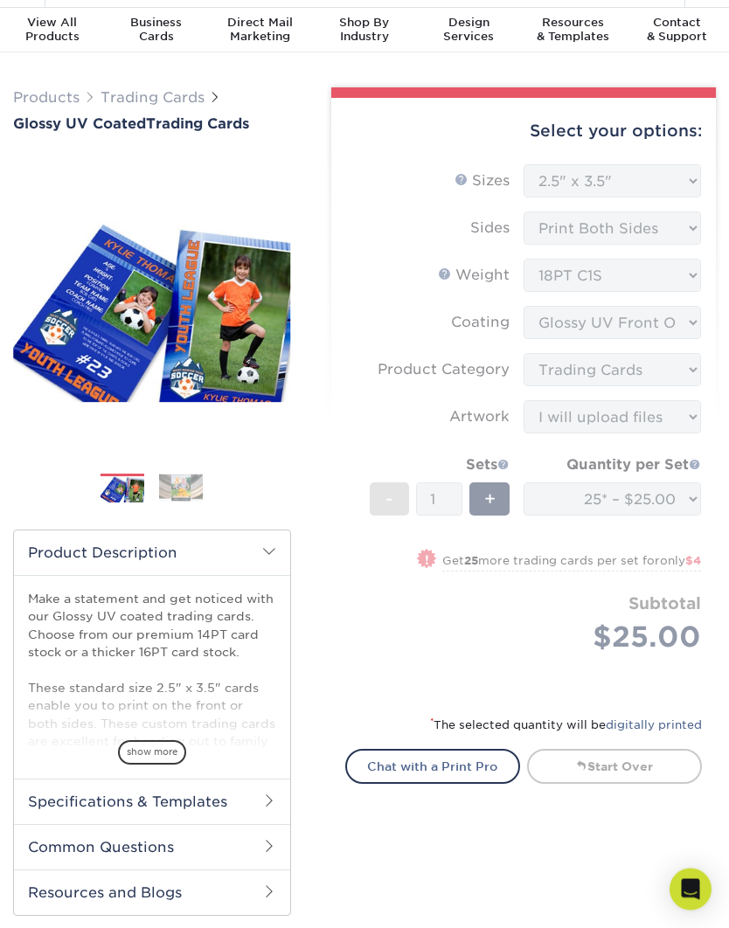
scroll to position [0, 0]
